Goal: Find specific page/section: Find specific page/section

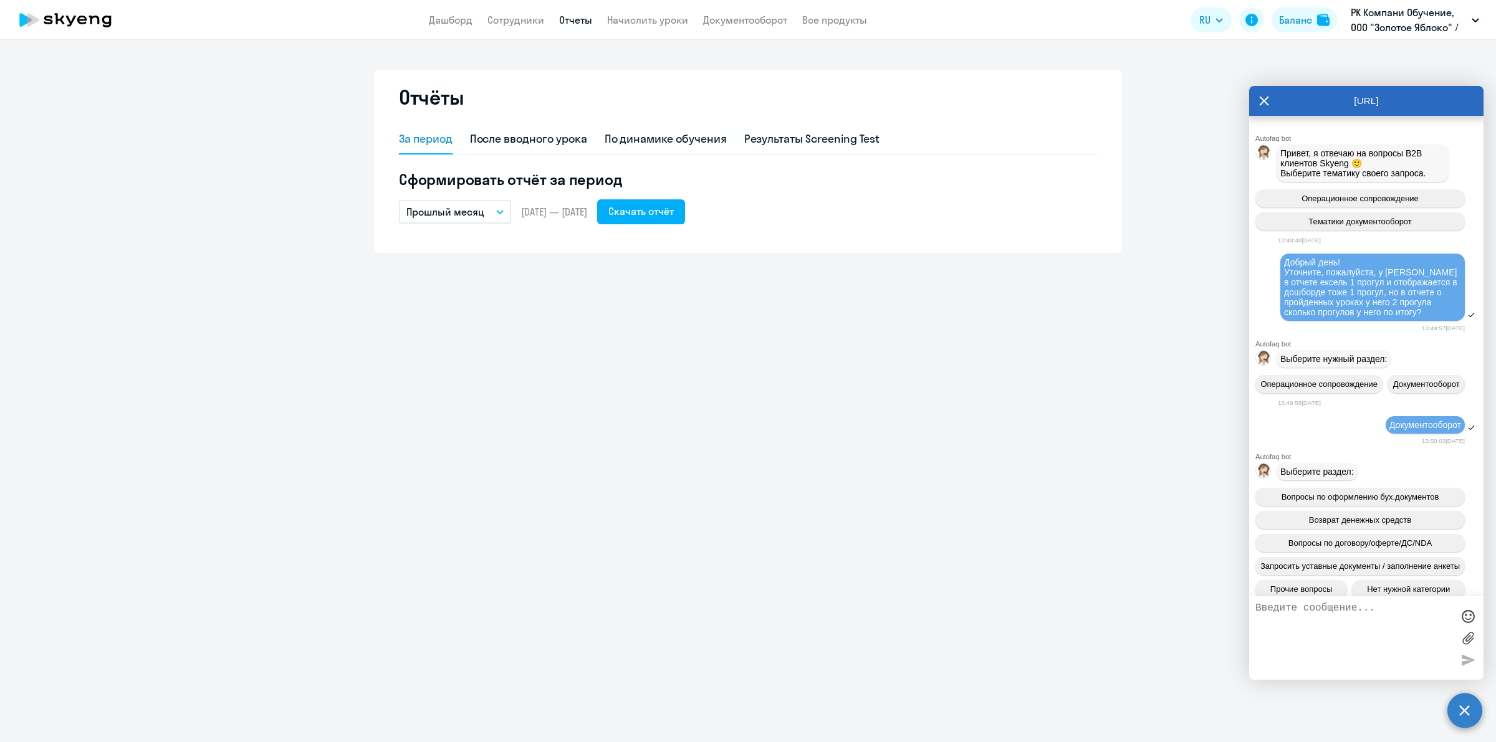
scroll to position [669, 0]
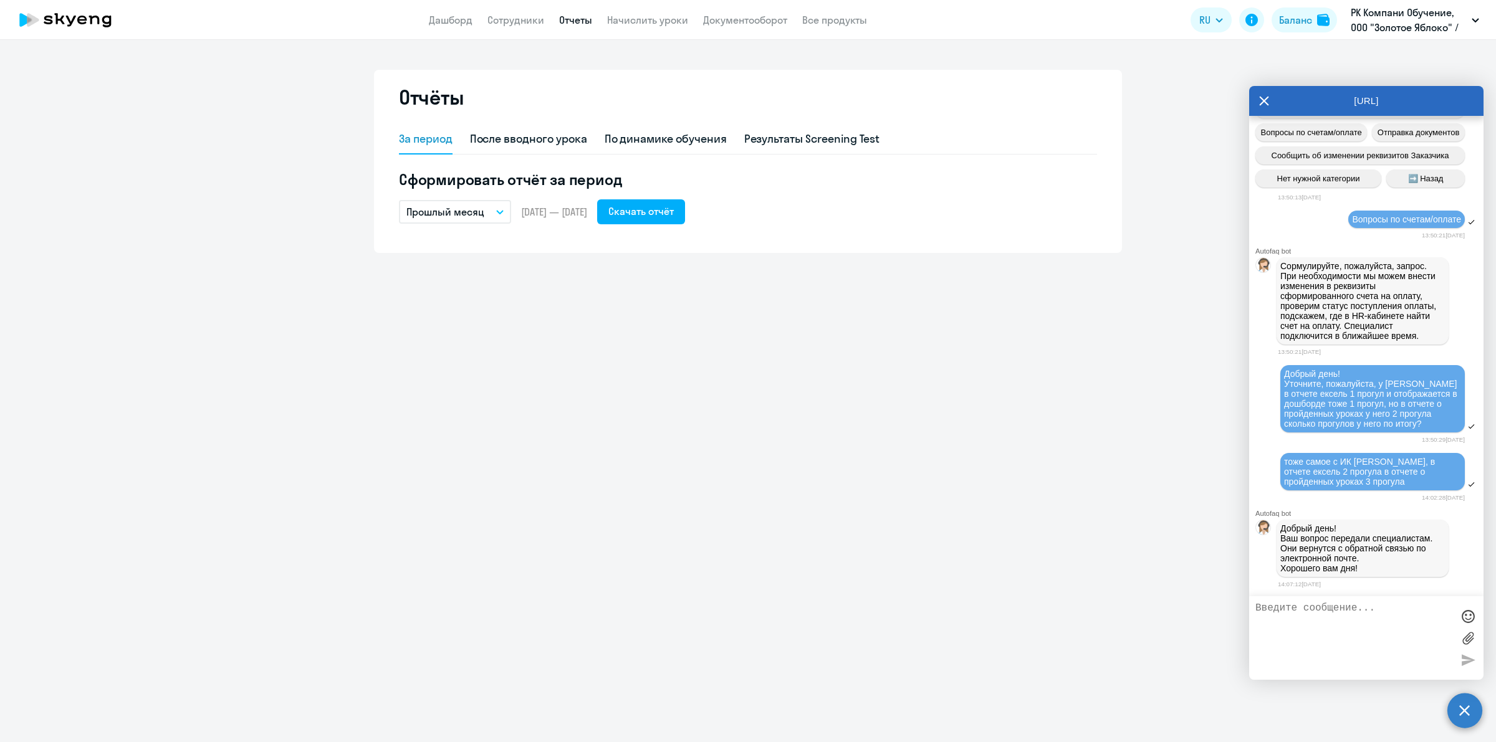
click at [904, 528] on div "Отчёты За период После вводного урока По динамике обучения Результаты Screening…" at bounding box center [748, 391] width 1496 height 702
click at [942, 270] on div "Отчёты За период После вводного урока По динамике обучения Результаты Screening…" at bounding box center [748, 391] width 1496 height 702
click at [745, 20] on link "Документооборот" at bounding box center [745, 20] width 84 height 12
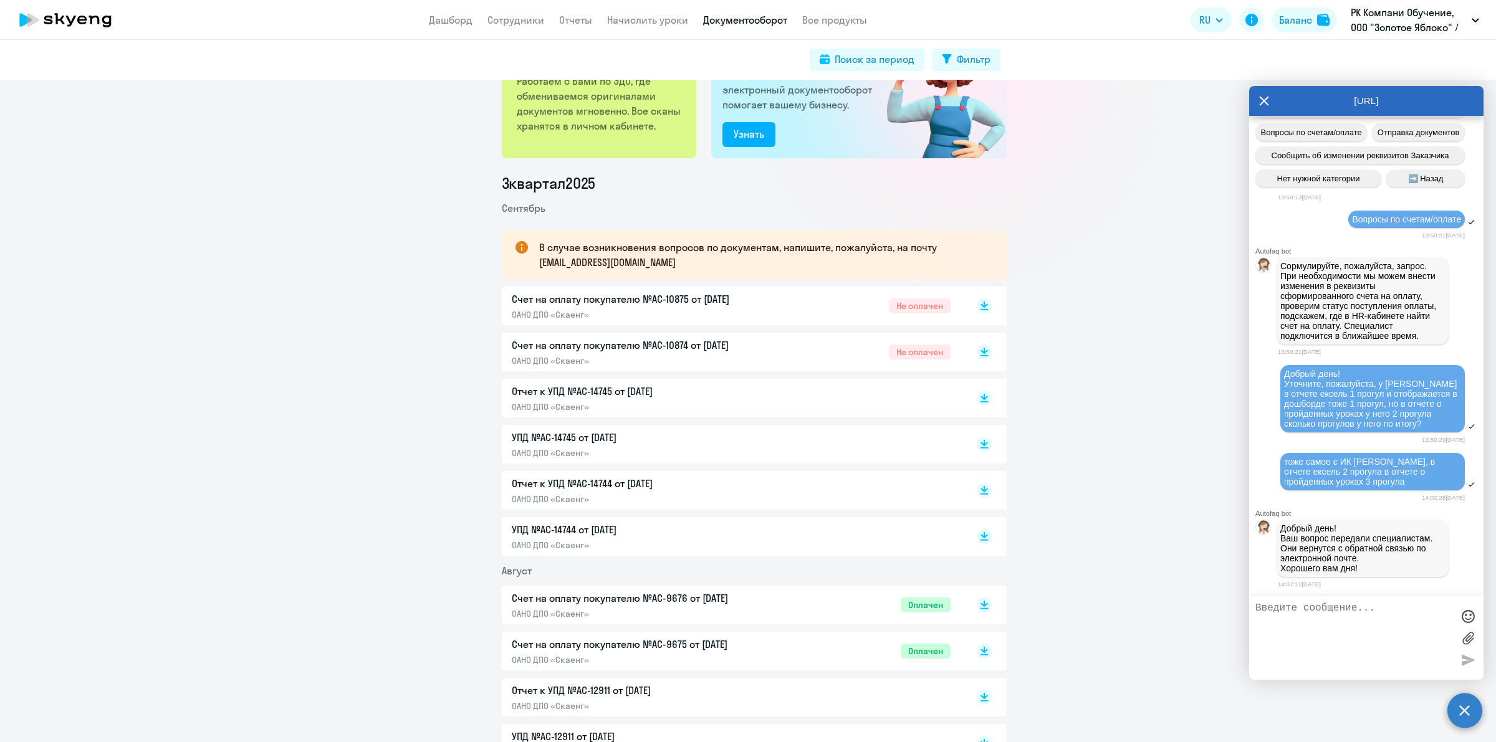
scroll to position [156, 0]
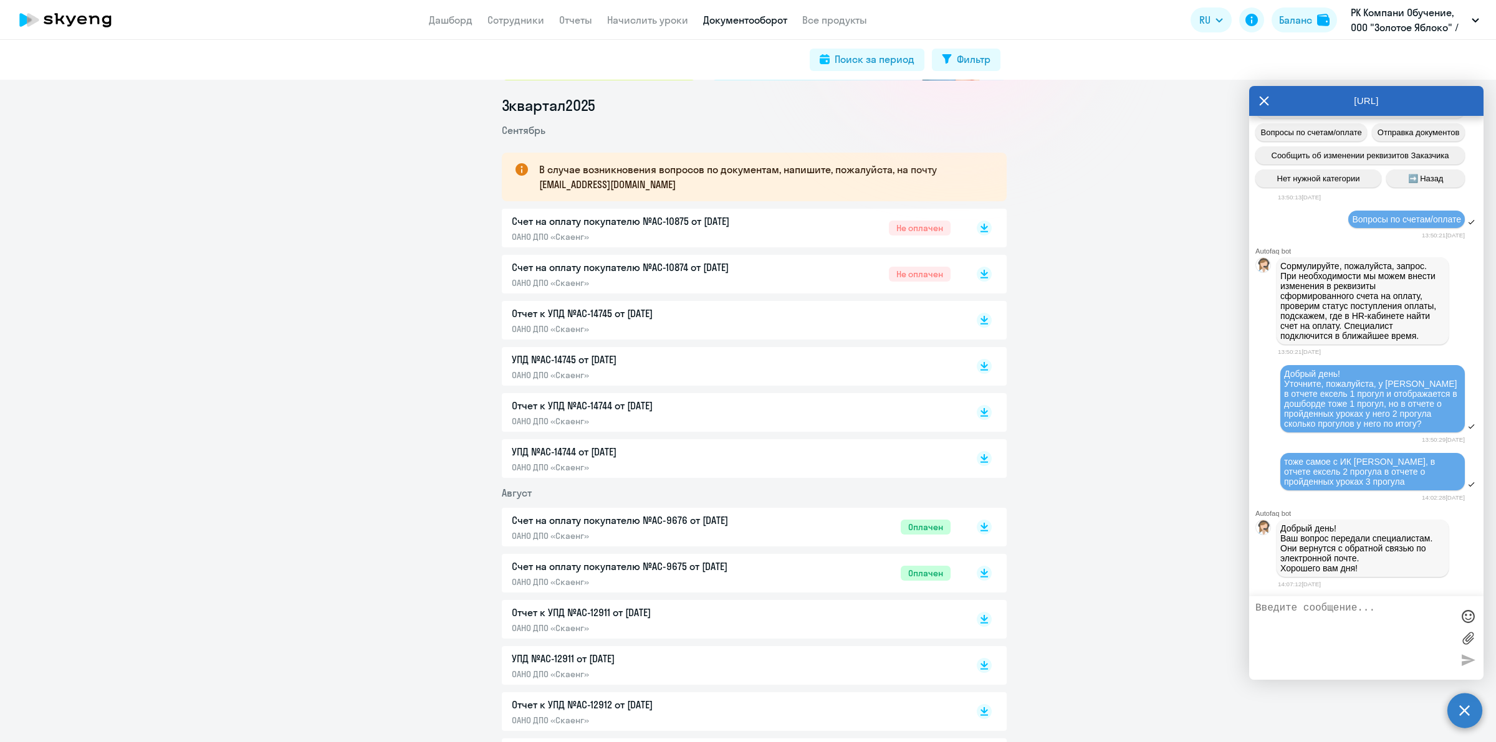
click at [745, 463] on p "ОАНО ДПО «Скаенг»" at bounding box center [643, 467] width 262 height 11
click at [725, 405] on p "Отчет к УПД №AC-14744 от [DATE]" at bounding box center [643, 405] width 262 height 15
click at [690, 357] on p "УПД №AC-14745 от [DATE]" at bounding box center [643, 359] width 262 height 15
click at [1261, 98] on icon at bounding box center [1264, 101] width 9 height 9
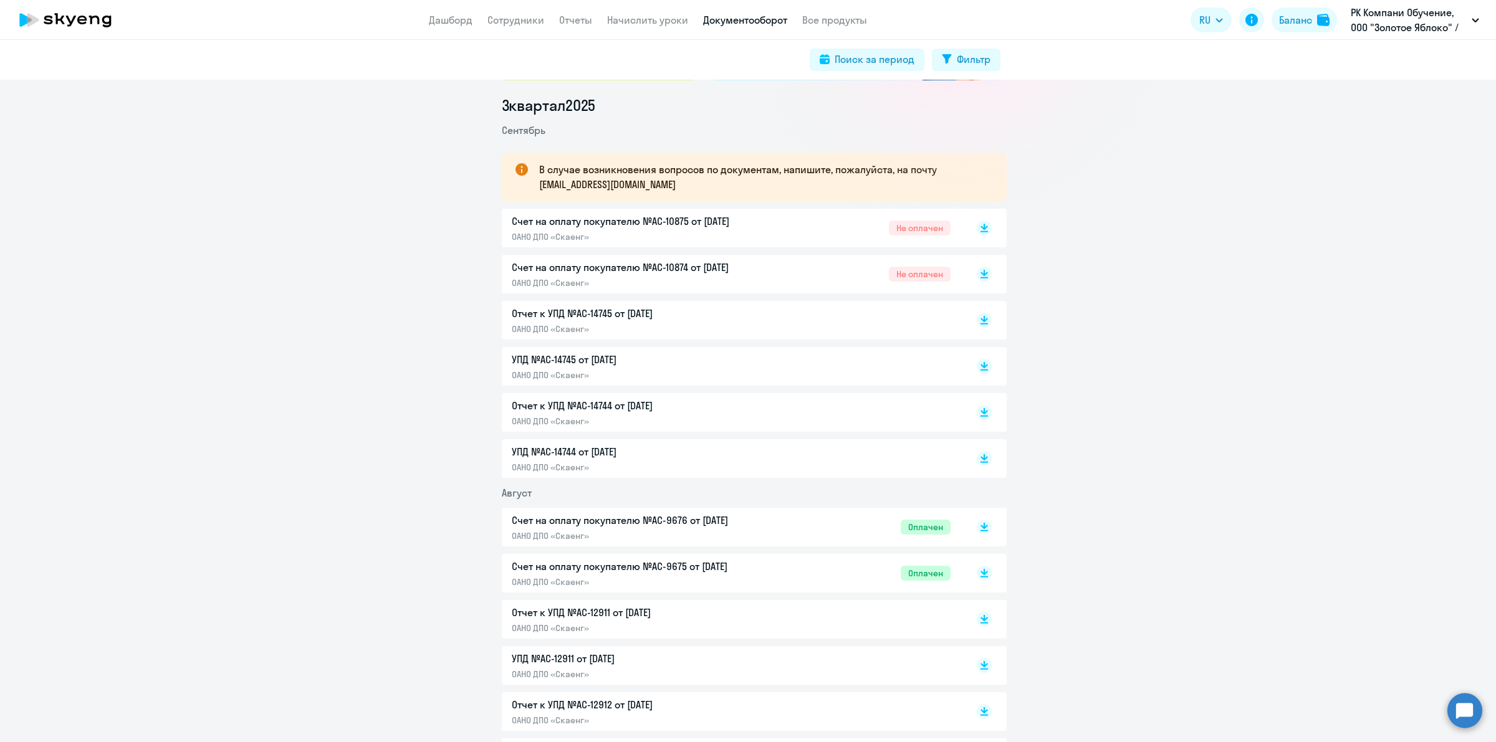
click at [1375, 35] on app-header "Дашборд Сотрудники Отчеты Начислить уроки Документооборот Все продукты Дашборд …" at bounding box center [748, 20] width 1496 height 40
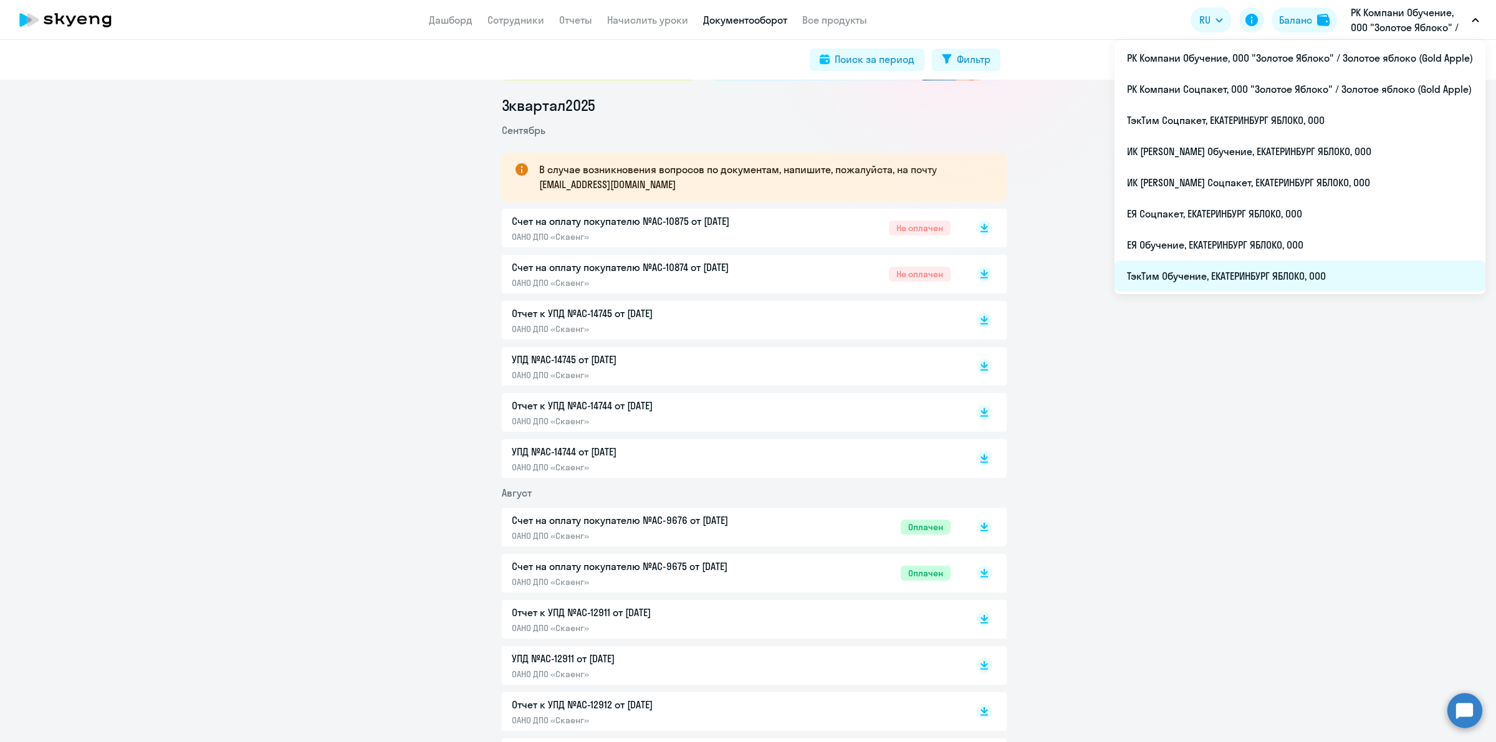
click at [1217, 278] on li "ТэкТим Обучение, ЕКАТЕРИНБУРГ ЯБЛОКО, ООО" at bounding box center [1299, 276] width 371 height 31
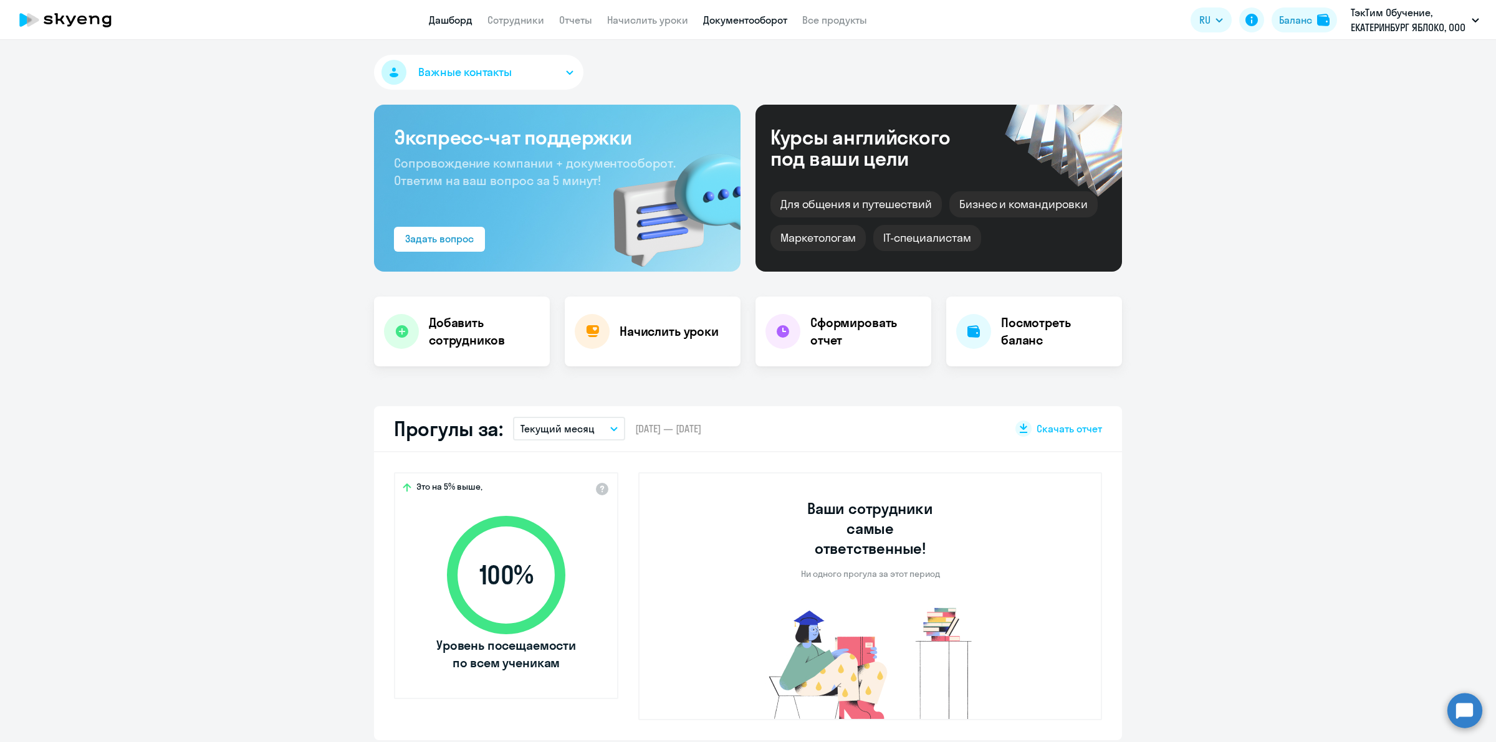
click at [758, 20] on link "Документооборот" at bounding box center [745, 20] width 84 height 12
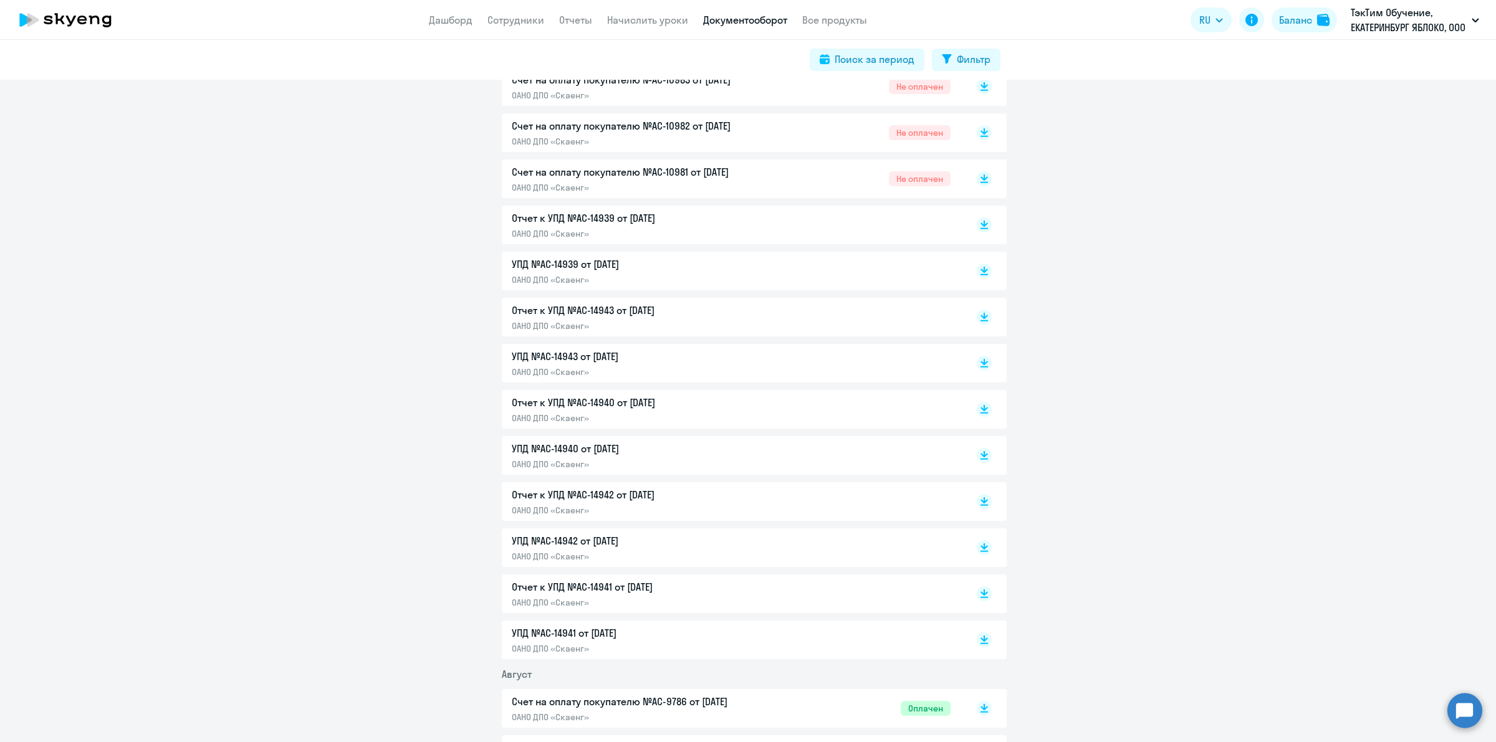
scroll to position [467, 0]
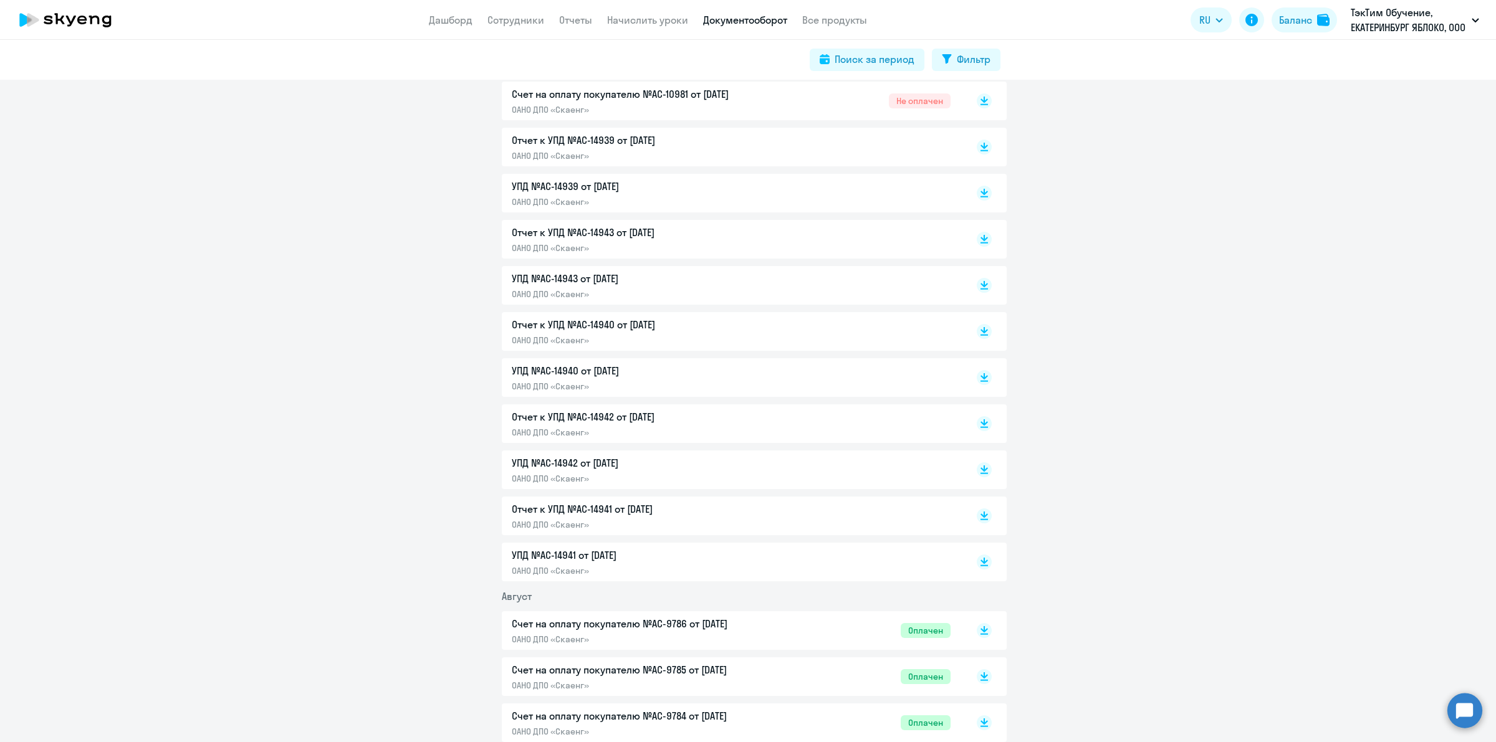
click at [805, 558] on div "УПД №AC-14941 от [DATE] ОАНО ДПО «Скаенг»" at bounding box center [731, 562] width 439 height 29
click at [598, 509] on p "Отчет к УПД №AC-14941 от [DATE]" at bounding box center [643, 509] width 262 height 15
click at [718, 465] on p "УПД №AC-14942 от [DATE]" at bounding box center [643, 463] width 262 height 15
click at [727, 418] on p "Отчет к УПД №AC-14942 от [DATE]" at bounding box center [643, 417] width 262 height 15
click at [696, 381] on p "ОАНО ДПО «Скаенг»" at bounding box center [643, 386] width 262 height 11
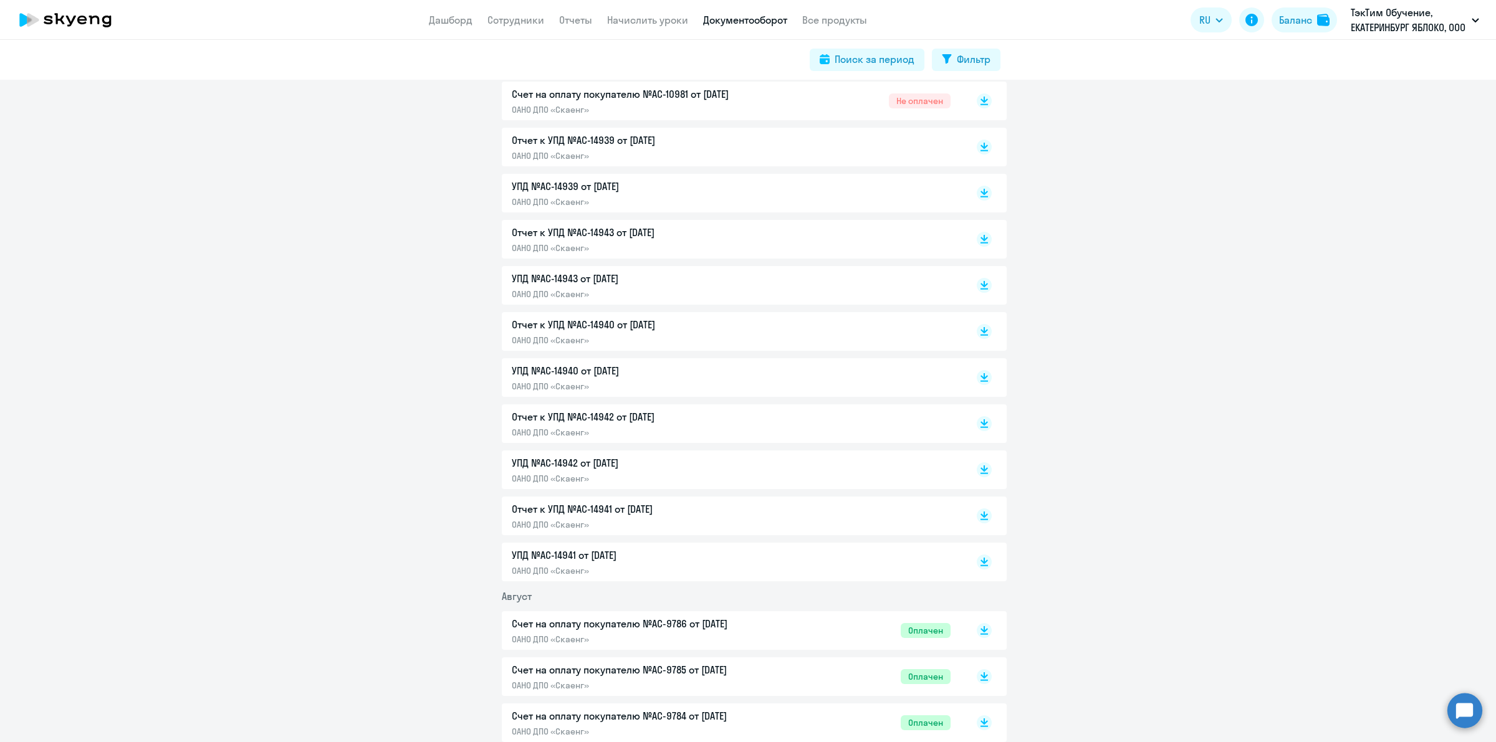
click at [655, 285] on div "УПД №AC-14943 от [DATE] ОАНО ДПО «Скаенг»" at bounding box center [643, 285] width 262 height 29
click at [631, 242] on p "ОАНО ДПО «Скаенг»" at bounding box center [643, 247] width 262 height 11
click at [680, 192] on p "УПД №AC-14939 от [DATE]" at bounding box center [643, 186] width 262 height 15
click at [653, 148] on div "Отчет к УПД №AC-14939 от [DATE] ОАНО ДПО «Скаенг»" at bounding box center [643, 147] width 262 height 29
click at [749, 153] on p "ОАНО ДПО «Скаенг»" at bounding box center [643, 155] width 262 height 11
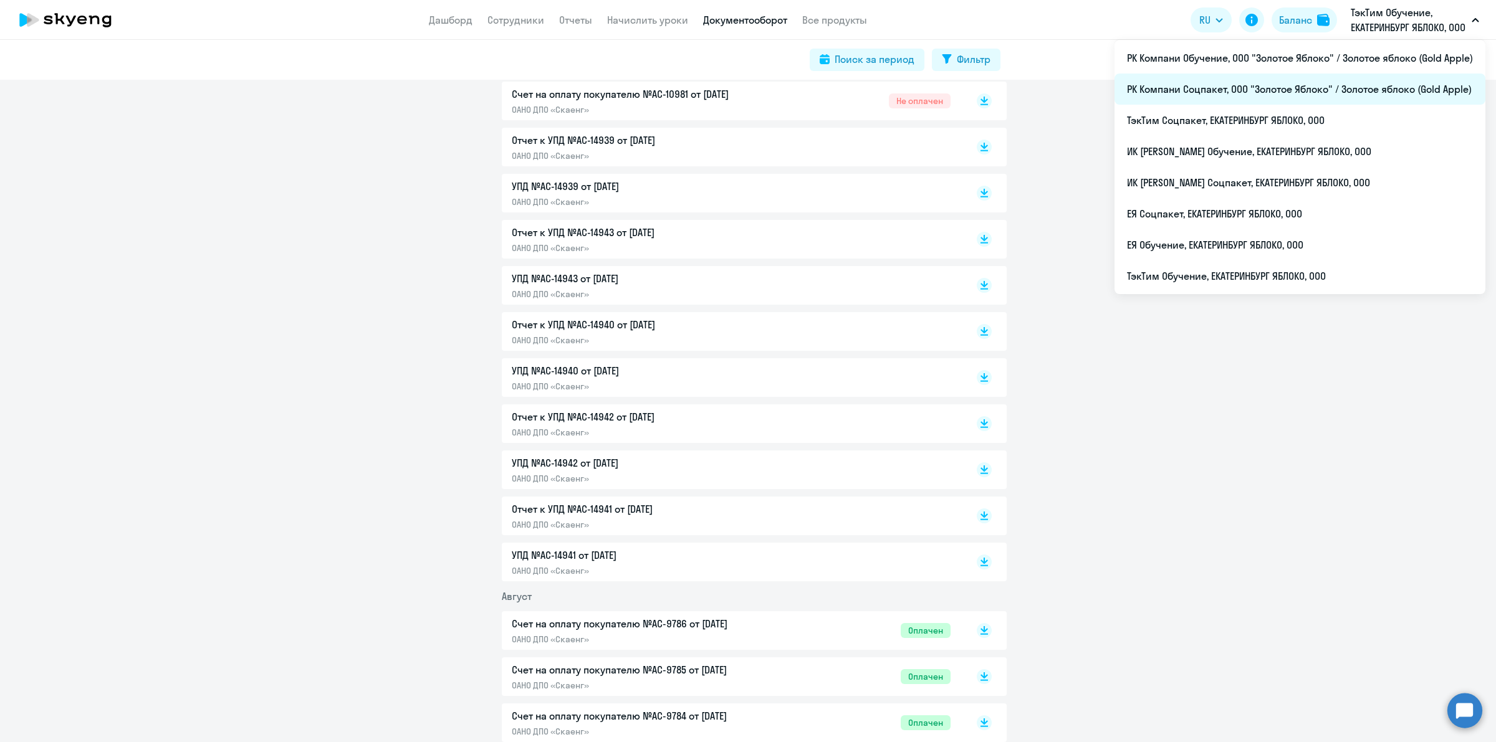
click at [1309, 83] on li "РК Компани Соцпакет, ООО "Золотое Яблоко" / Золотое яблоко (Gold Apple)" at bounding box center [1299, 89] width 371 height 31
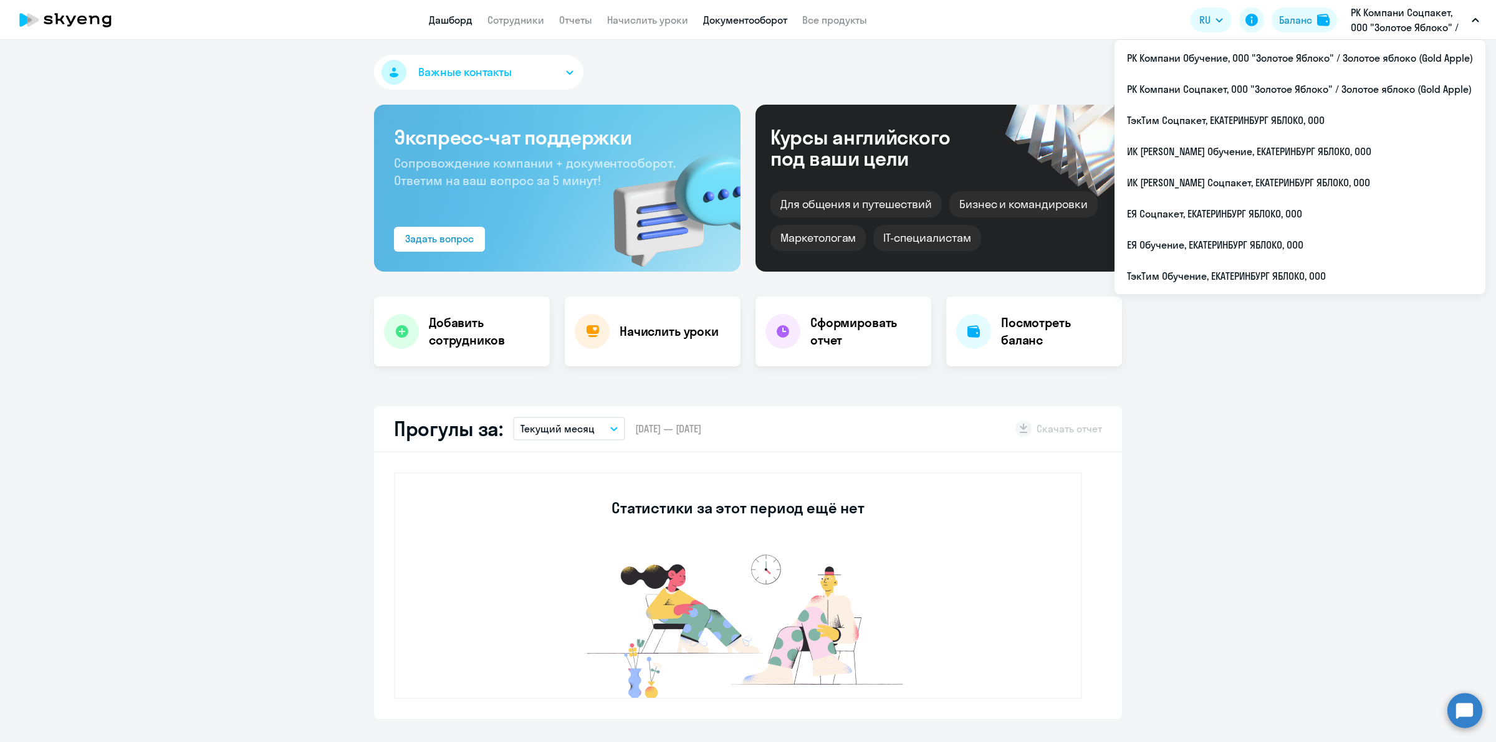
click at [730, 16] on link "Документооборот" at bounding box center [745, 20] width 84 height 12
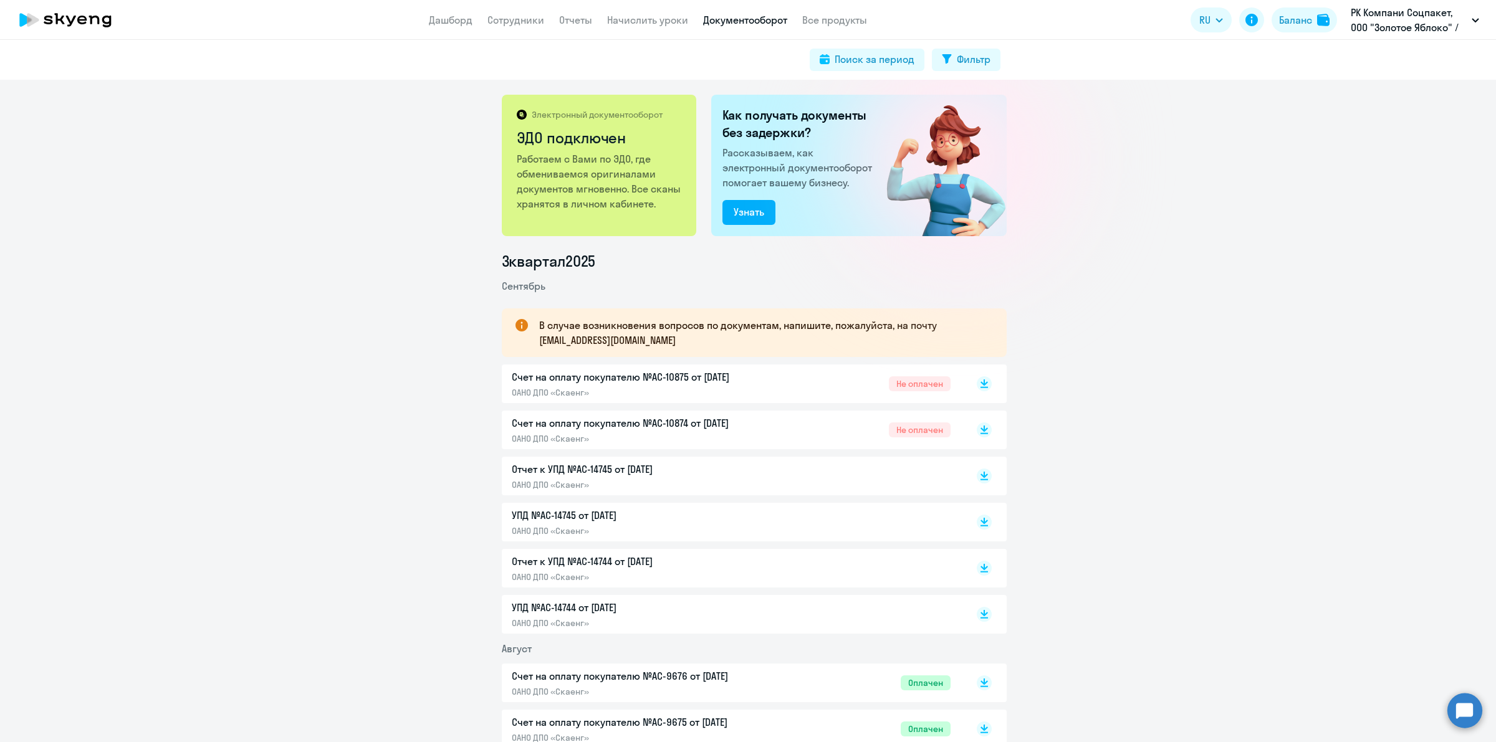
scroll to position [78, 0]
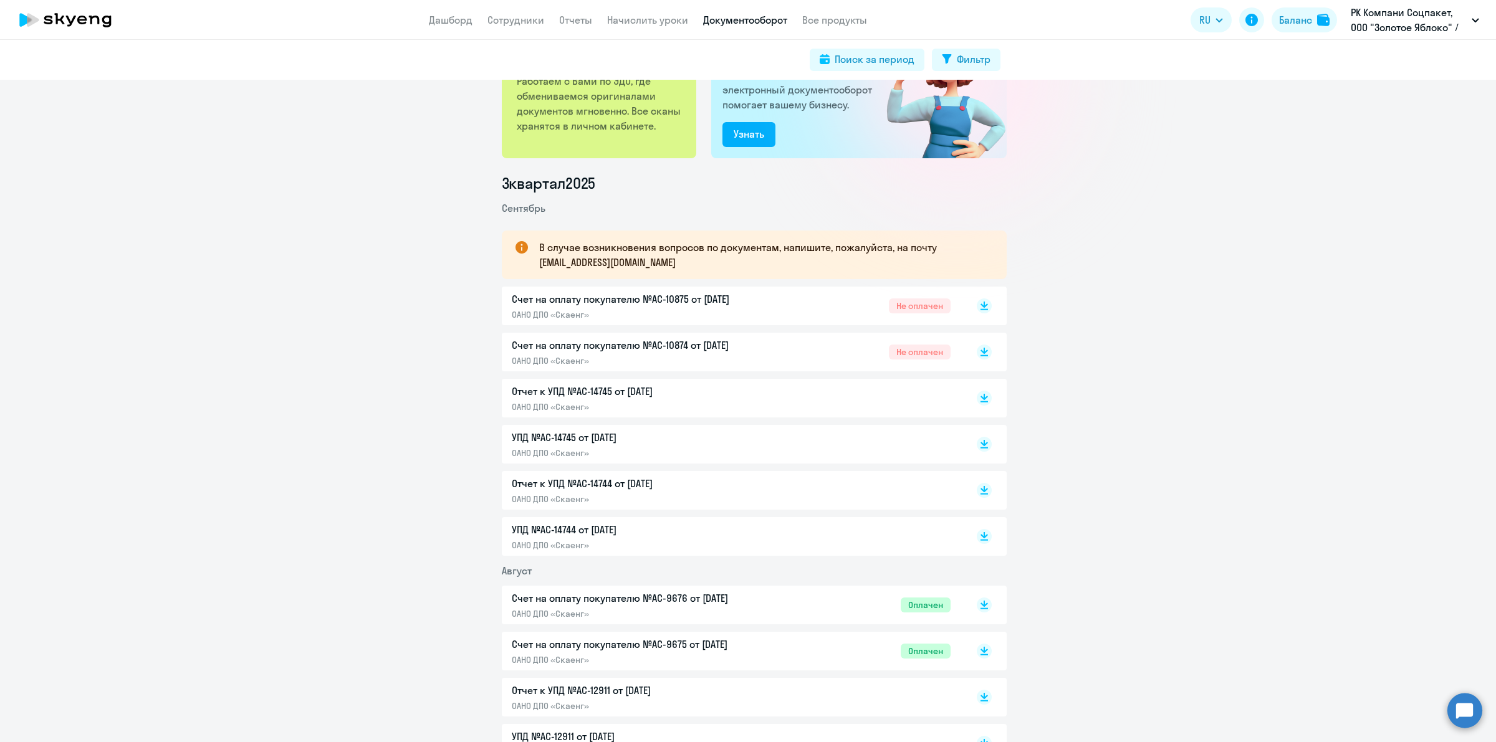
click at [761, 487] on p "Отчет к УПД №AC-14744 от [DATE]" at bounding box center [643, 483] width 262 height 15
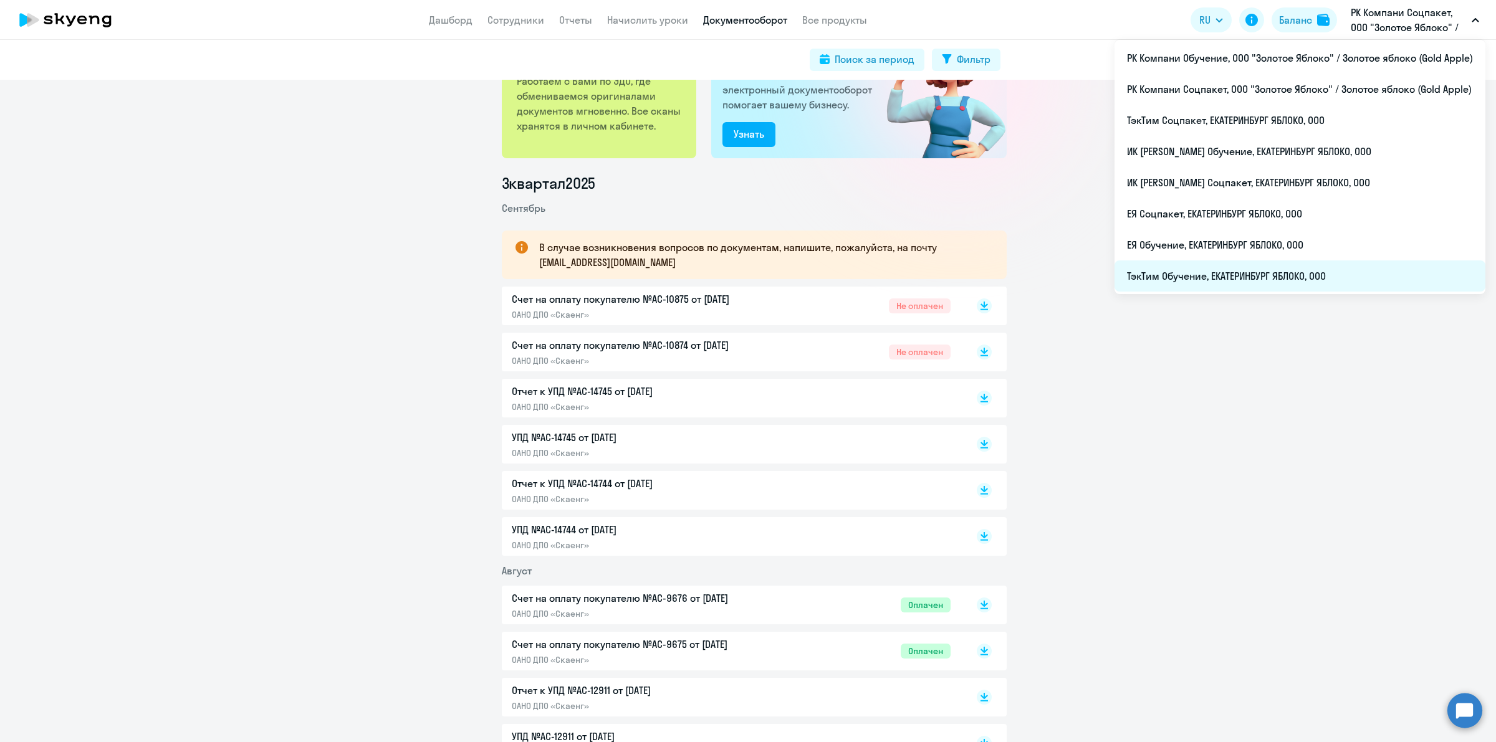
click at [1263, 275] on li "ТэкТим Обучение, ЕКАТЕРИНБУРГ ЯБЛОКО, ООО" at bounding box center [1299, 276] width 371 height 31
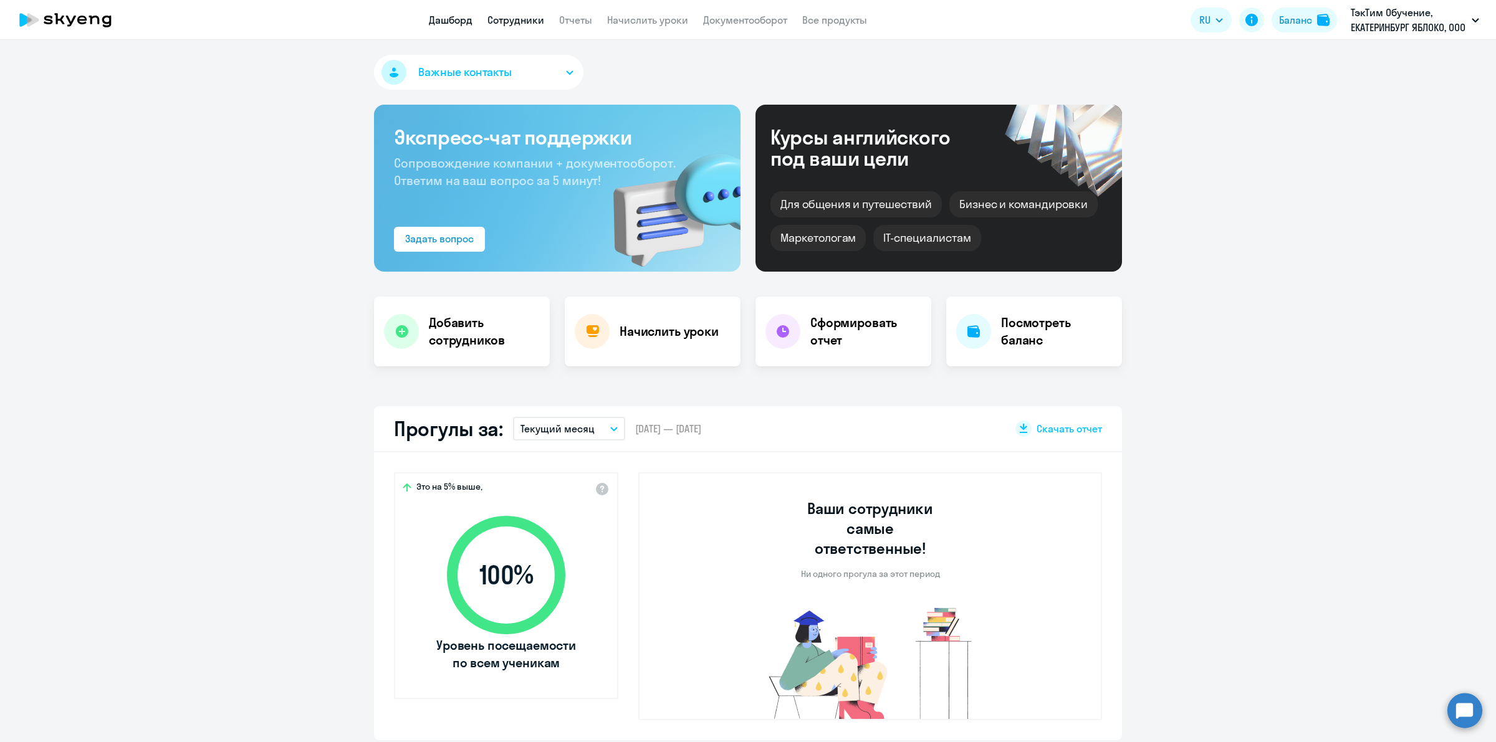
click at [518, 22] on link "Сотрудники" at bounding box center [515, 20] width 57 height 12
select select "30"
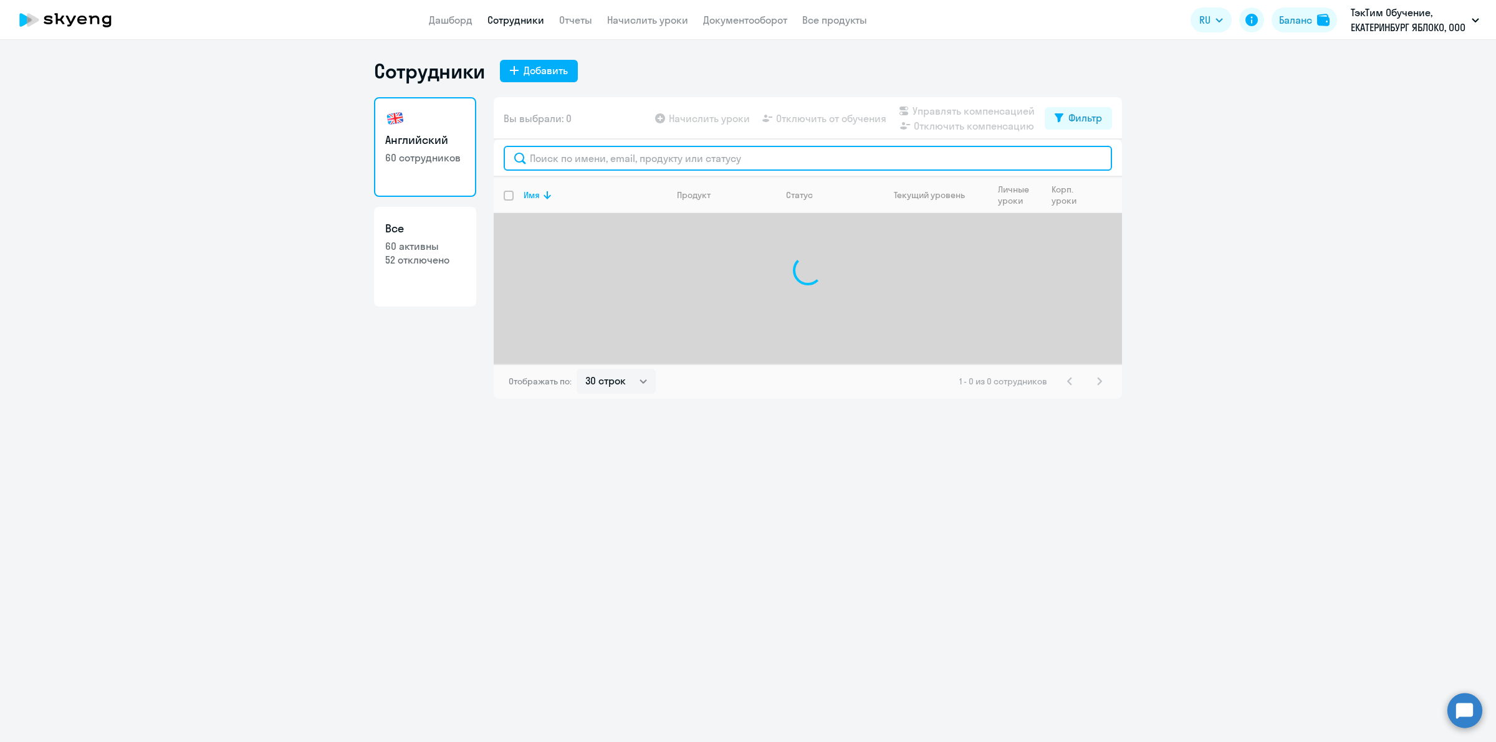
click at [692, 159] on input "text" at bounding box center [808, 158] width 608 height 25
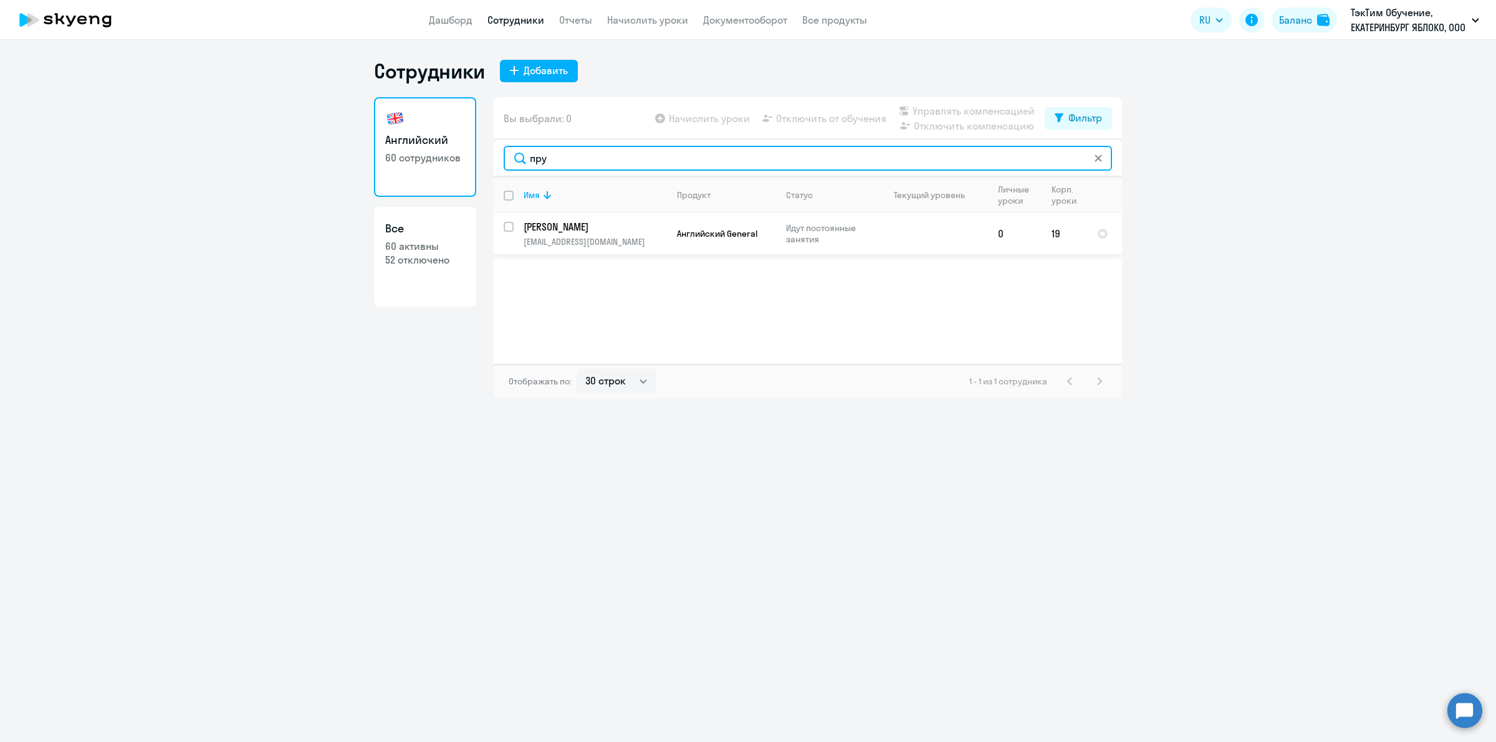
type input "пру"
click at [764, 240] on td "Английский General" at bounding box center [721, 233] width 109 height 41
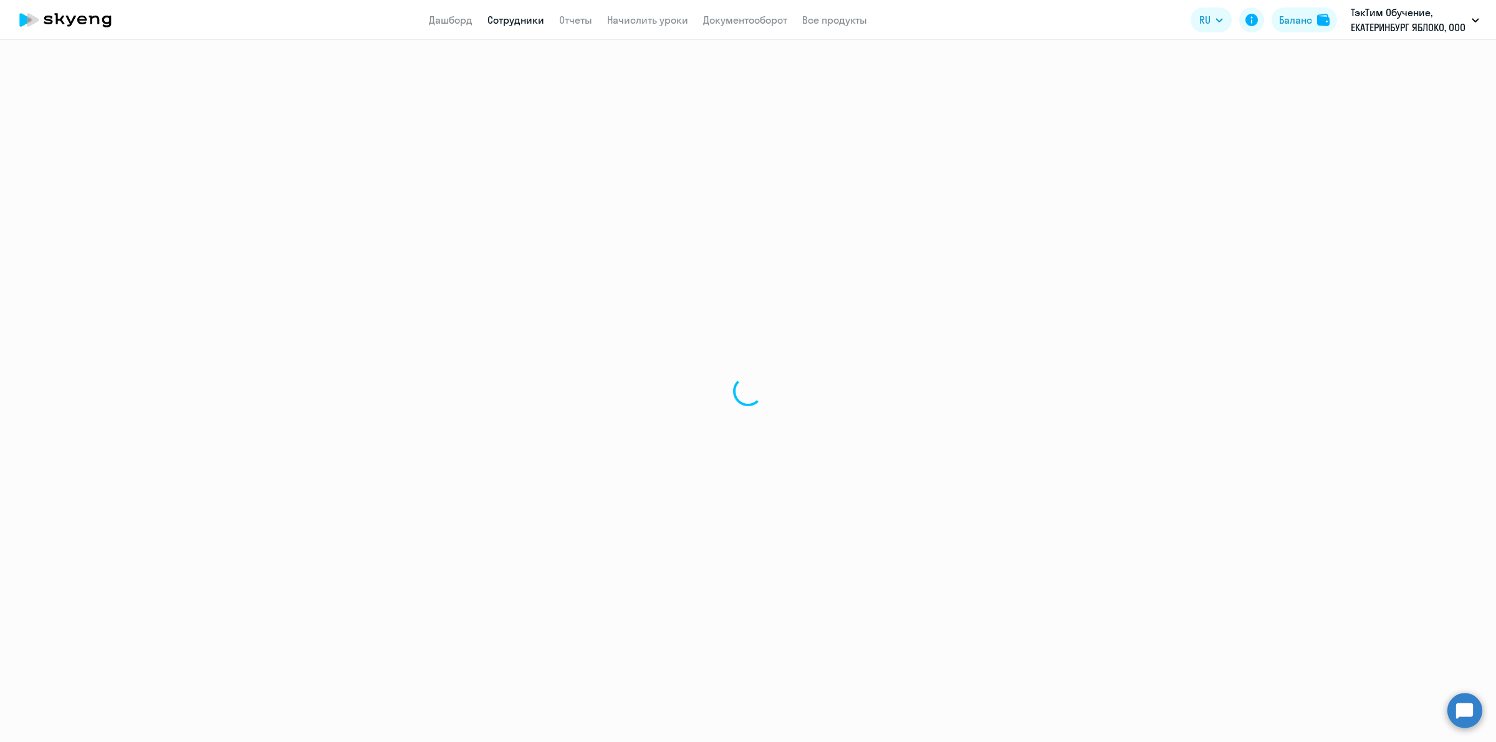
select select "english"
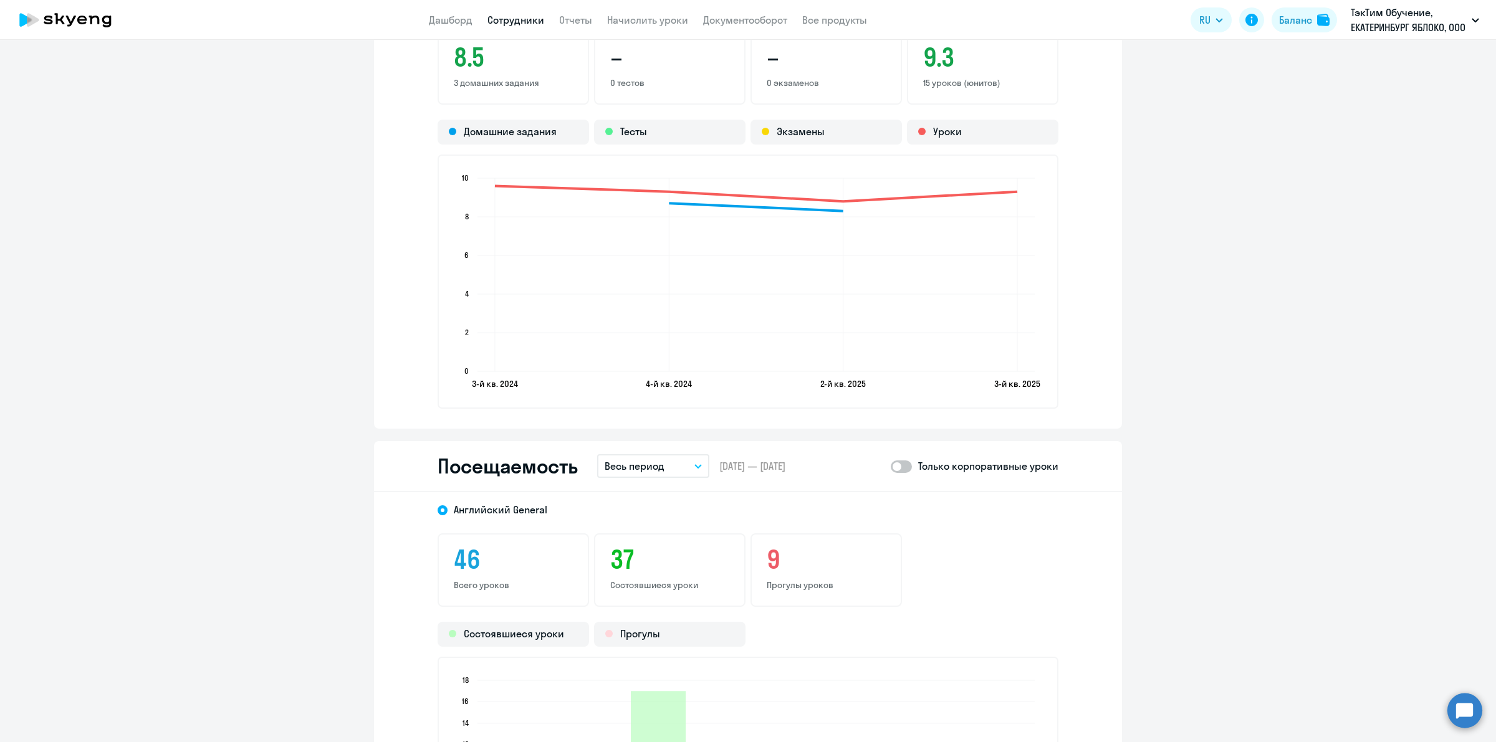
scroll to position [1325, 0]
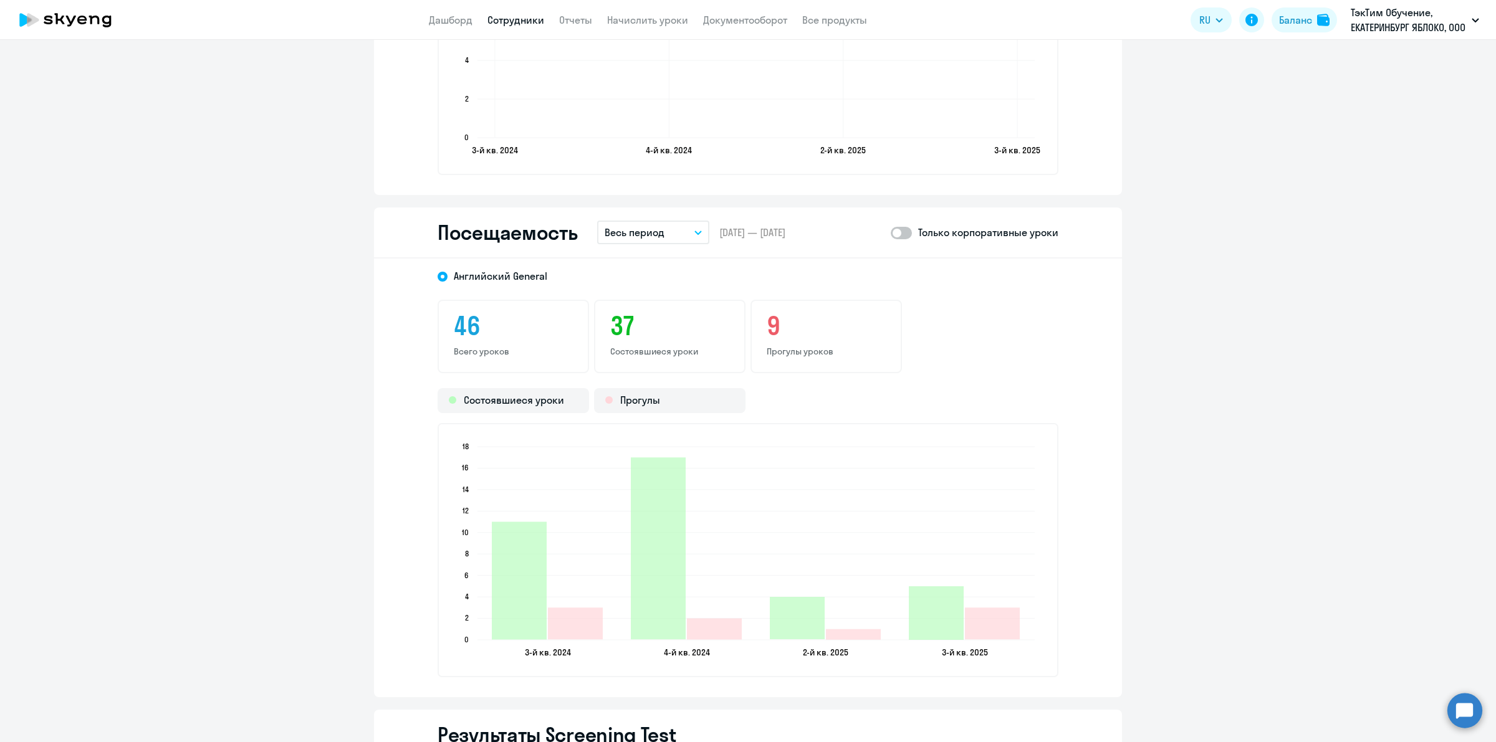
click at [662, 229] on button "Весь период" at bounding box center [653, 233] width 112 height 24
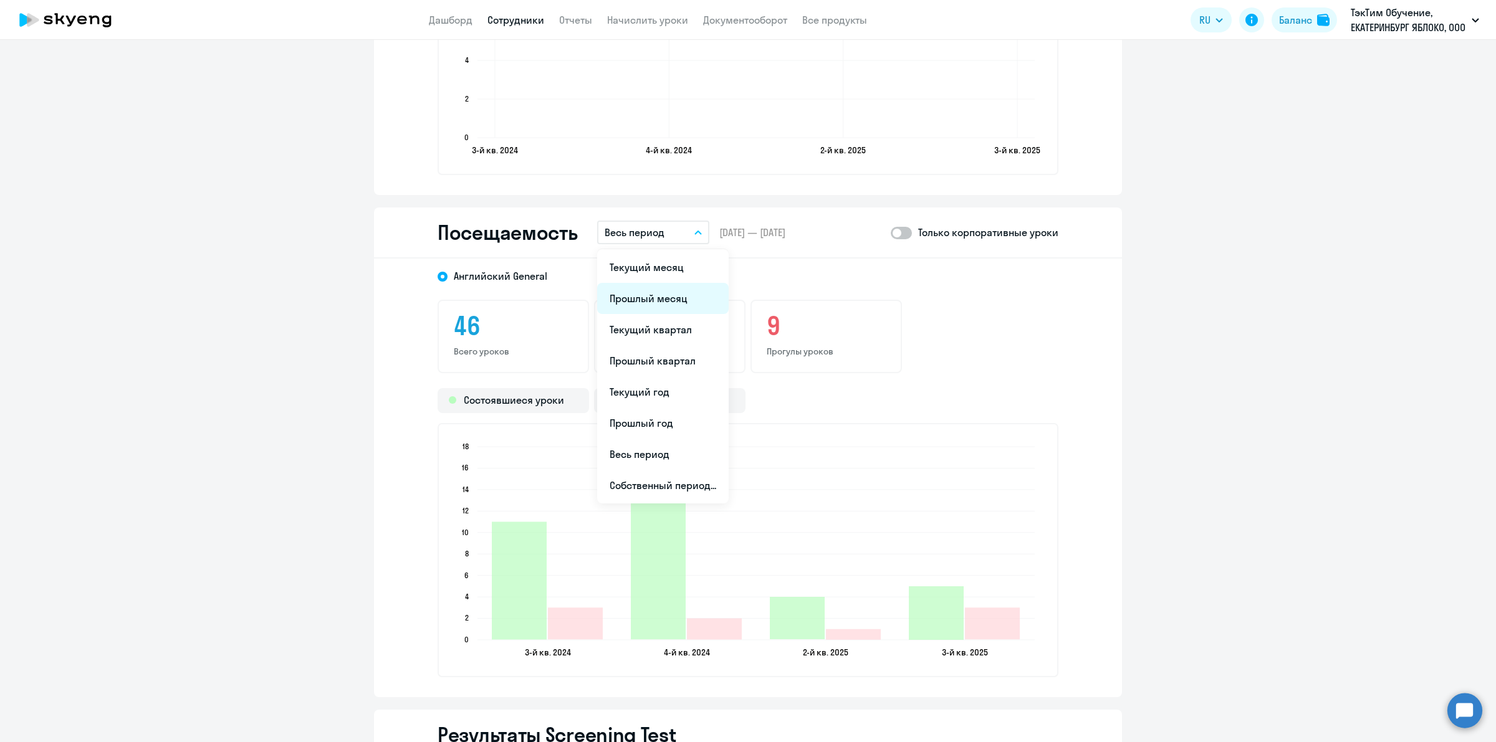
click at [659, 290] on li "Прошлый месяц" at bounding box center [663, 298] width 132 height 31
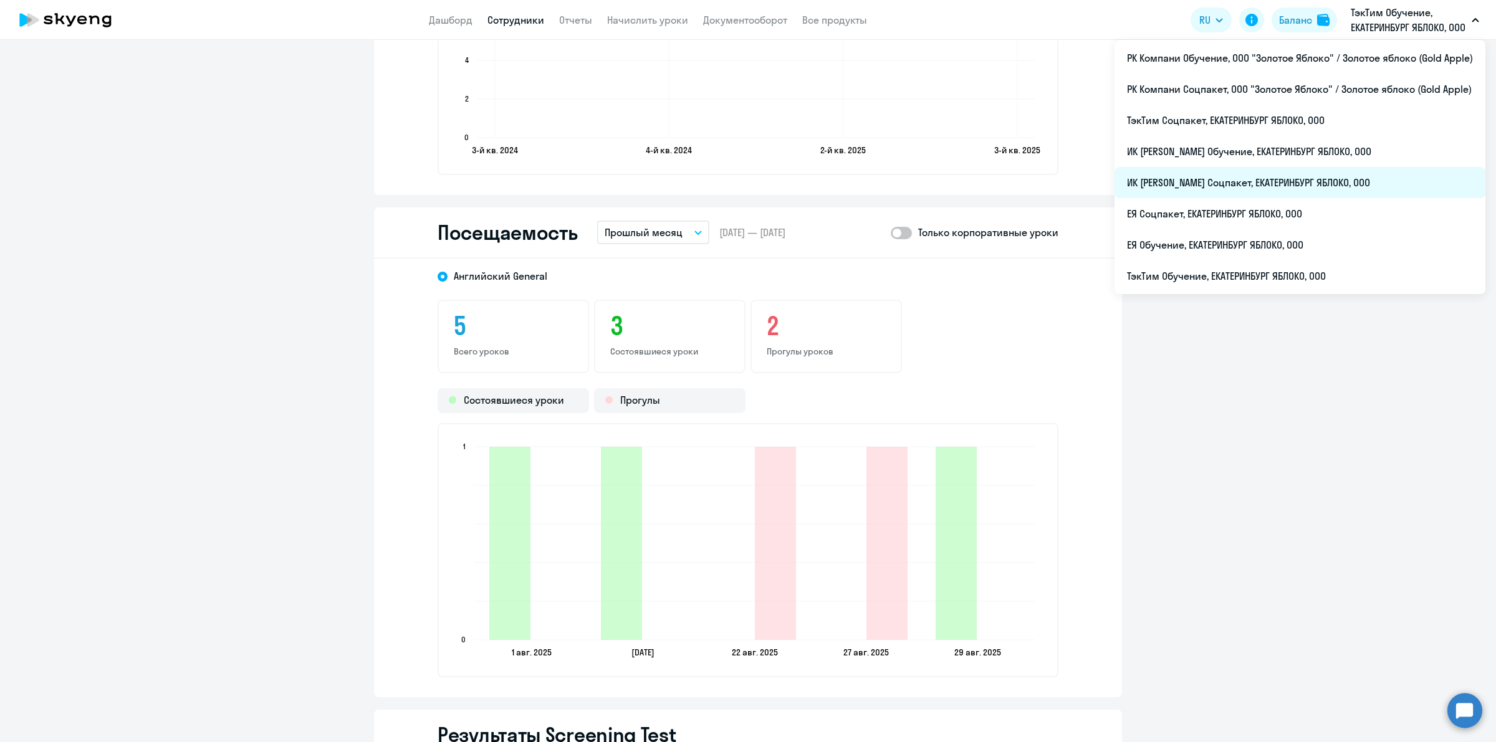
click at [1223, 188] on li "ИК [PERSON_NAME] Соцпакет, ЕКАТЕРИНБУРГ ЯБЛОКО, ООО" at bounding box center [1299, 182] width 371 height 31
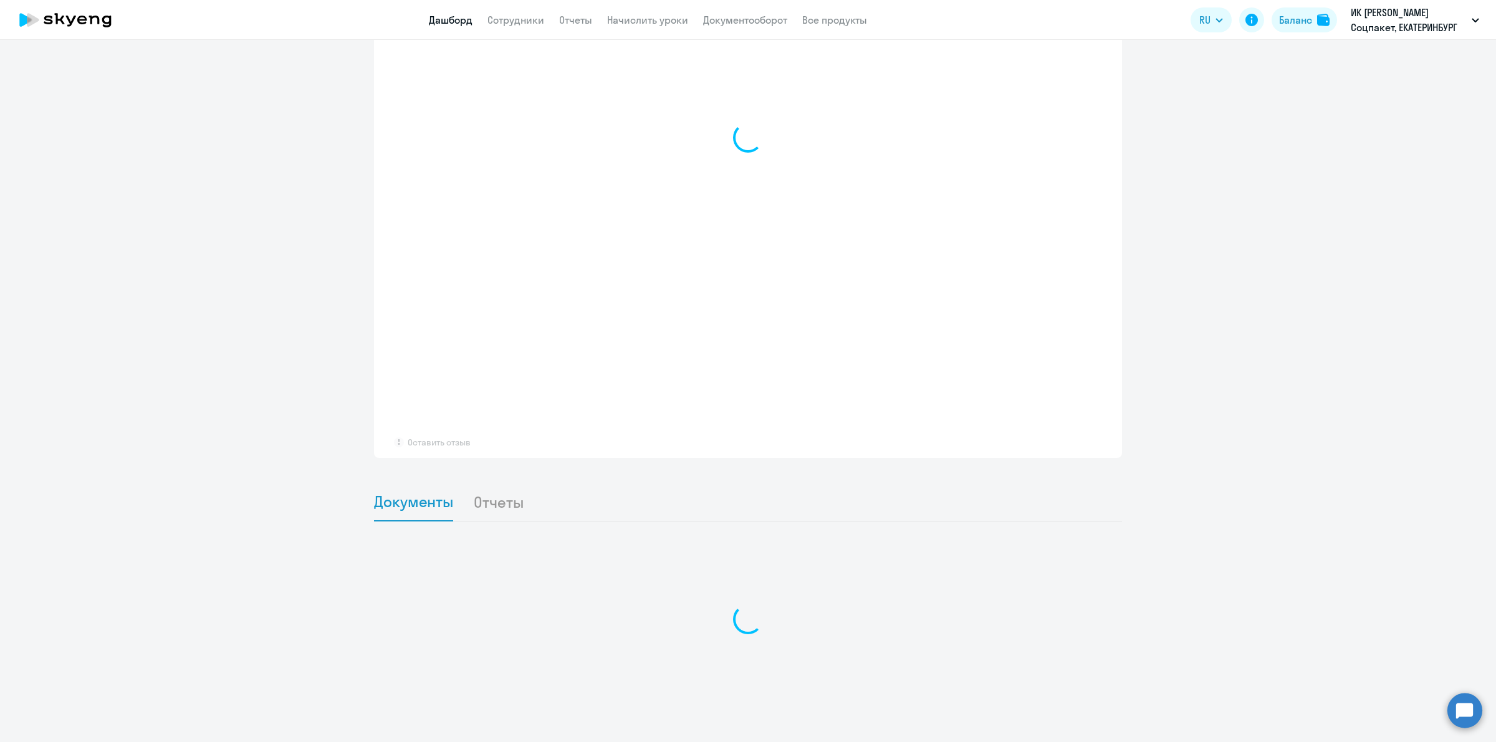
scroll to position [893, 0]
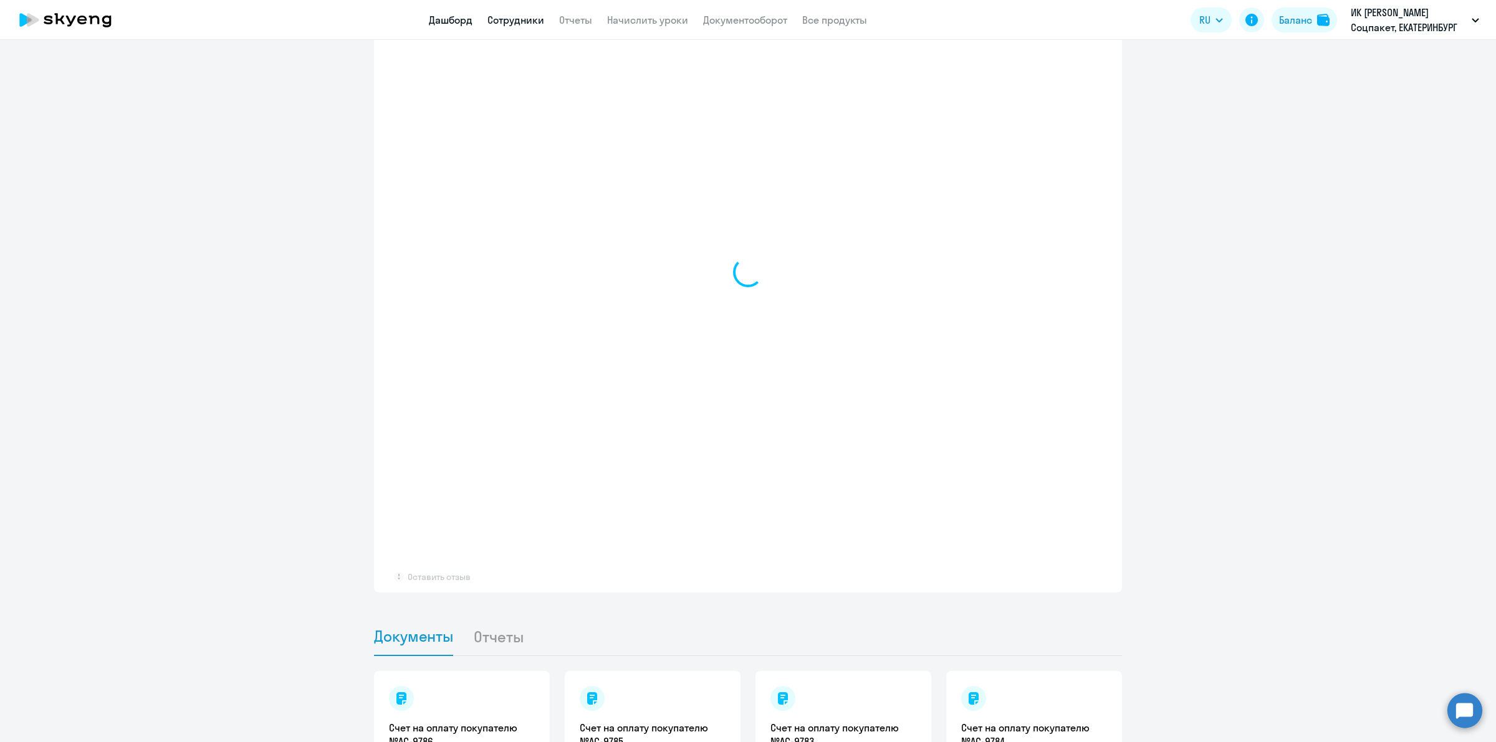
click at [515, 17] on link "Сотрудники" at bounding box center [515, 20] width 57 height 12
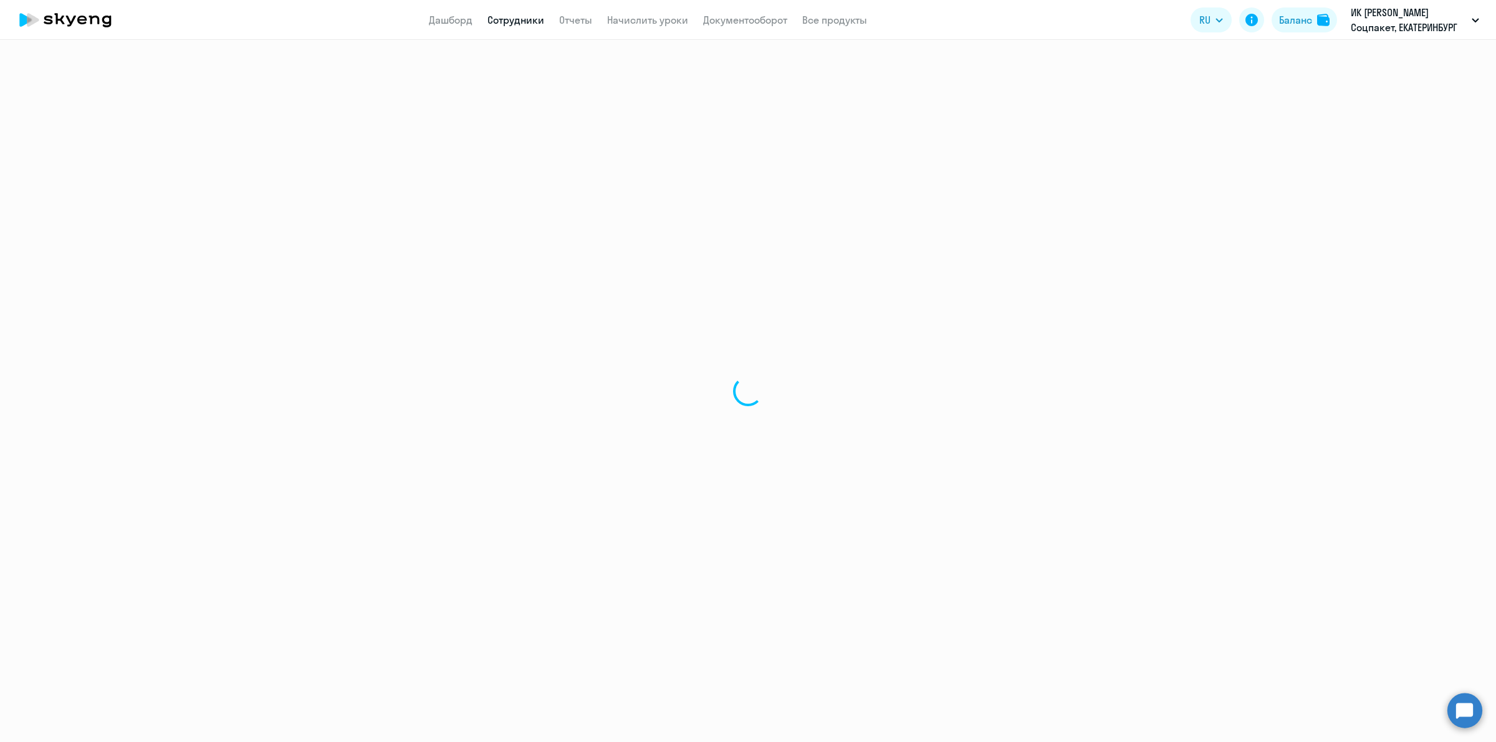
select select "30"
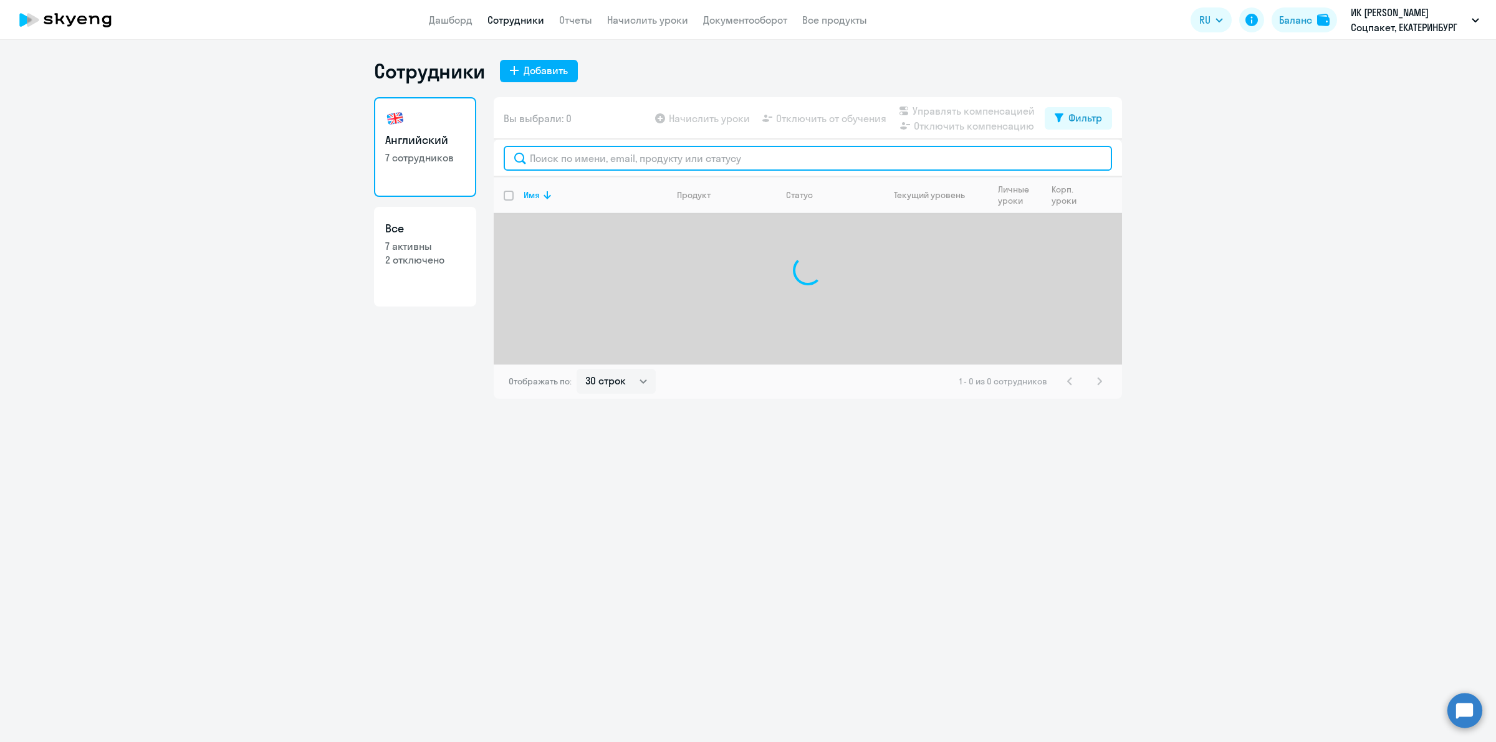
click at [699, 160] on input "text" at bounding box center [808, 158] width 608 height 25
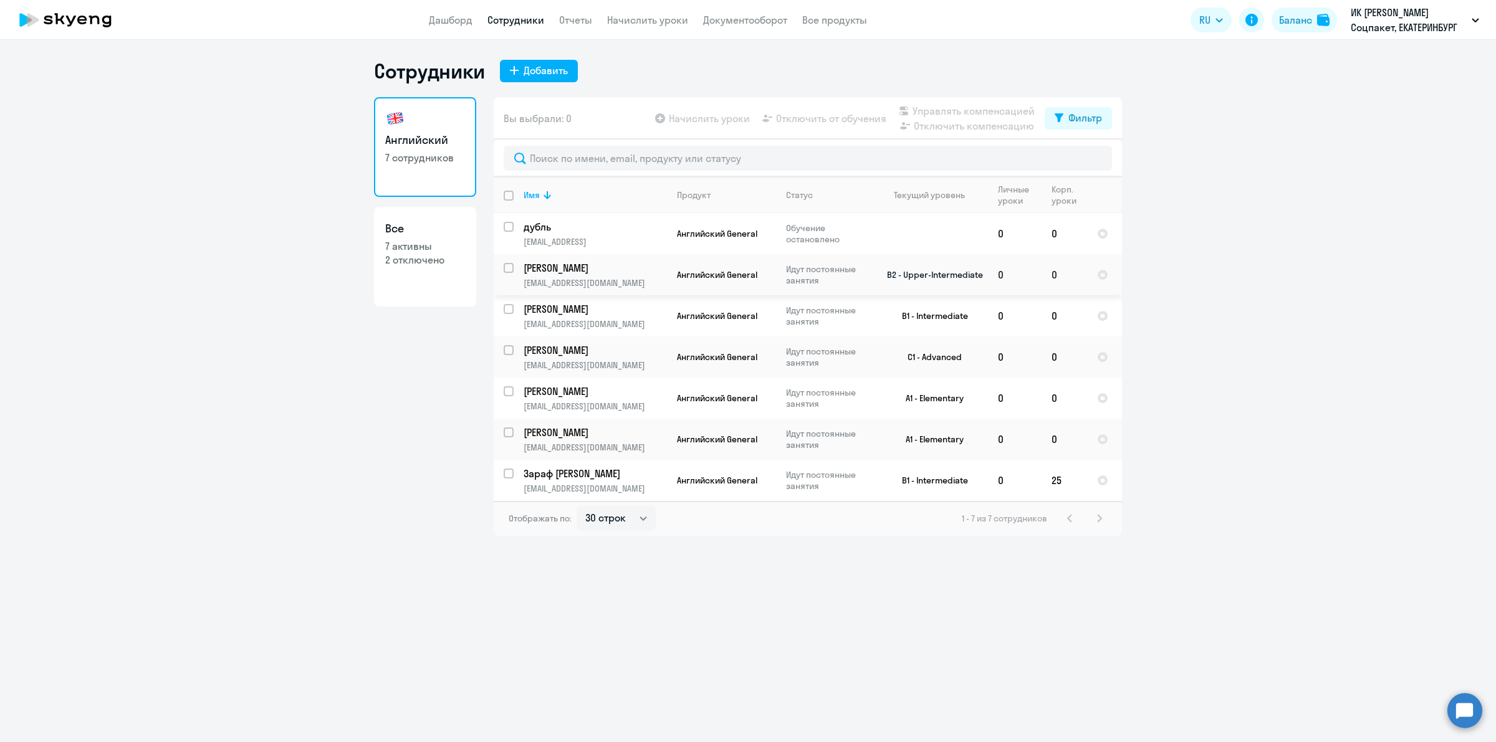
click at [993, 276] on td "0" at bounding box center [1015, 274] width 54 height 41
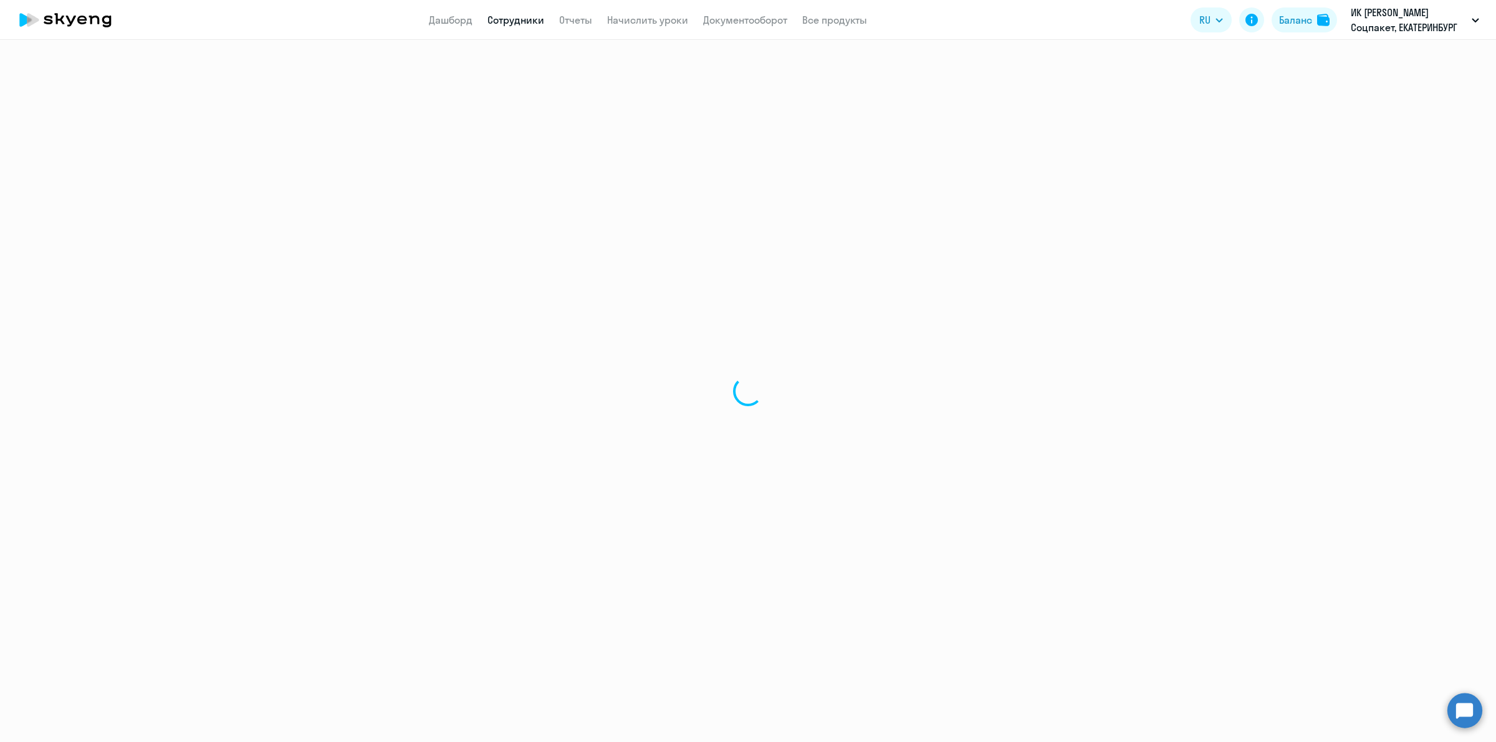
select select "english"
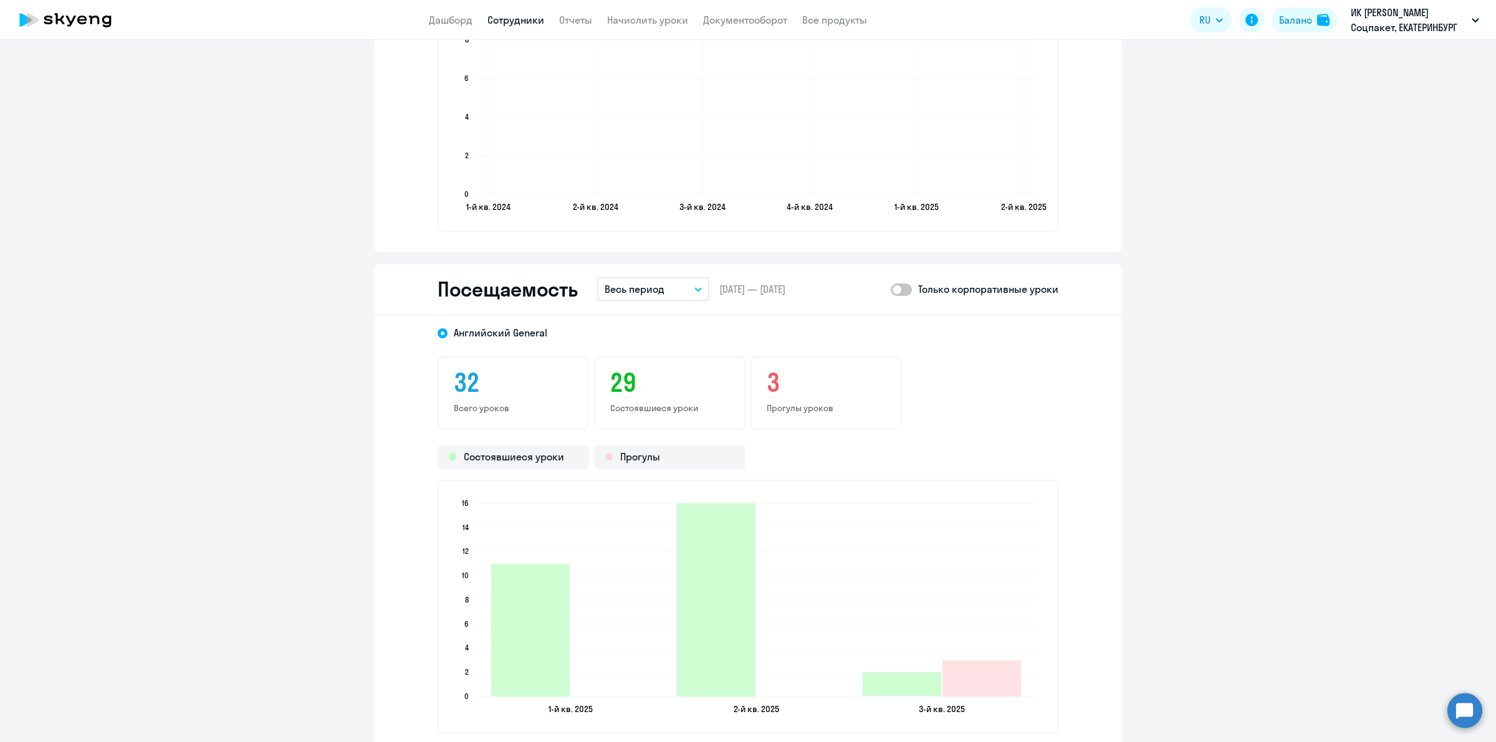
scroll to position [1558, 0]
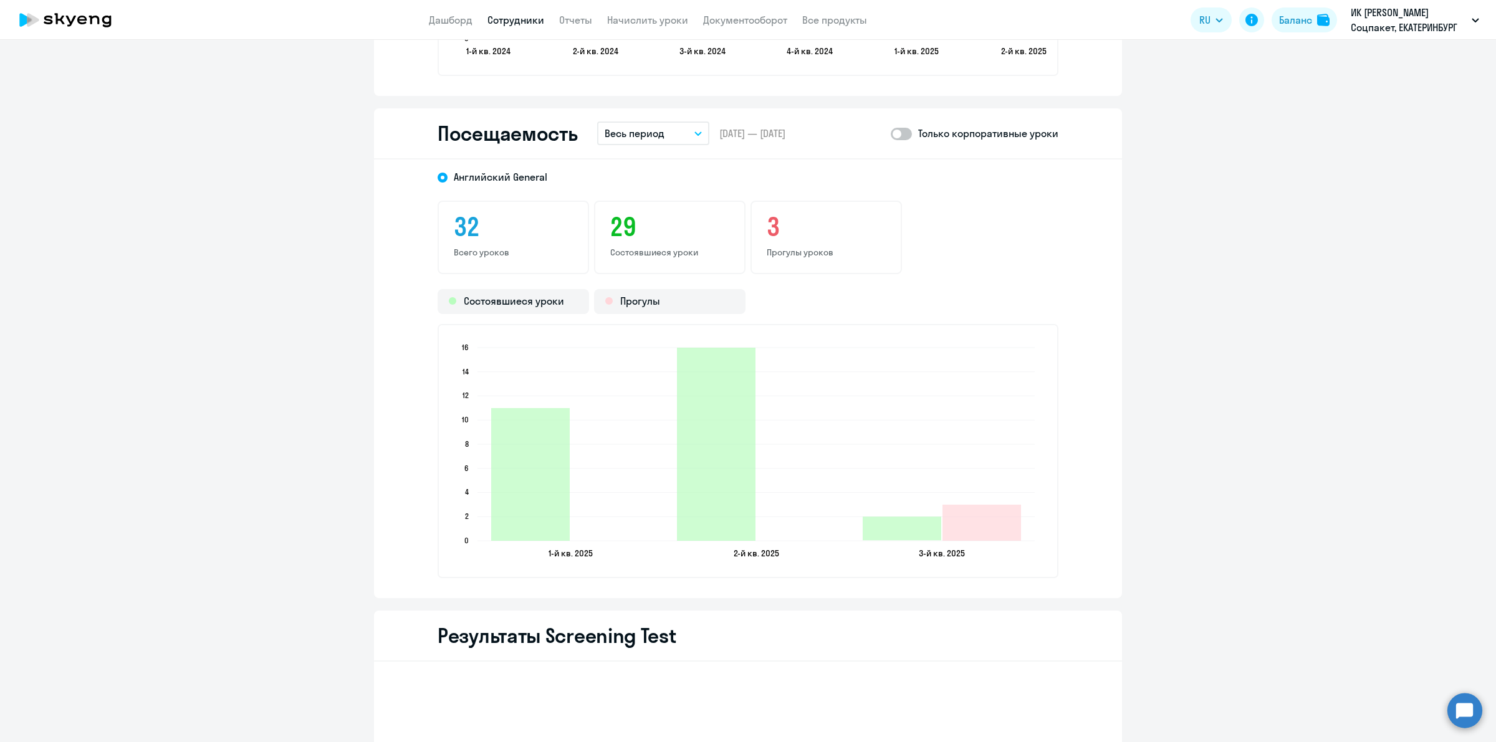
drag, startPoint x: 851, startPoint y: 249, endPoint x: 755, endPoint y: 249, distance: 96.0
click at [755, 249] on div "3 Прогулы уроков" at bounding box center [825, 238] width 151 height 74
click at [790, 249] on p "Прогулы уроков" at bounding box center [826, 252] width 119 height 11
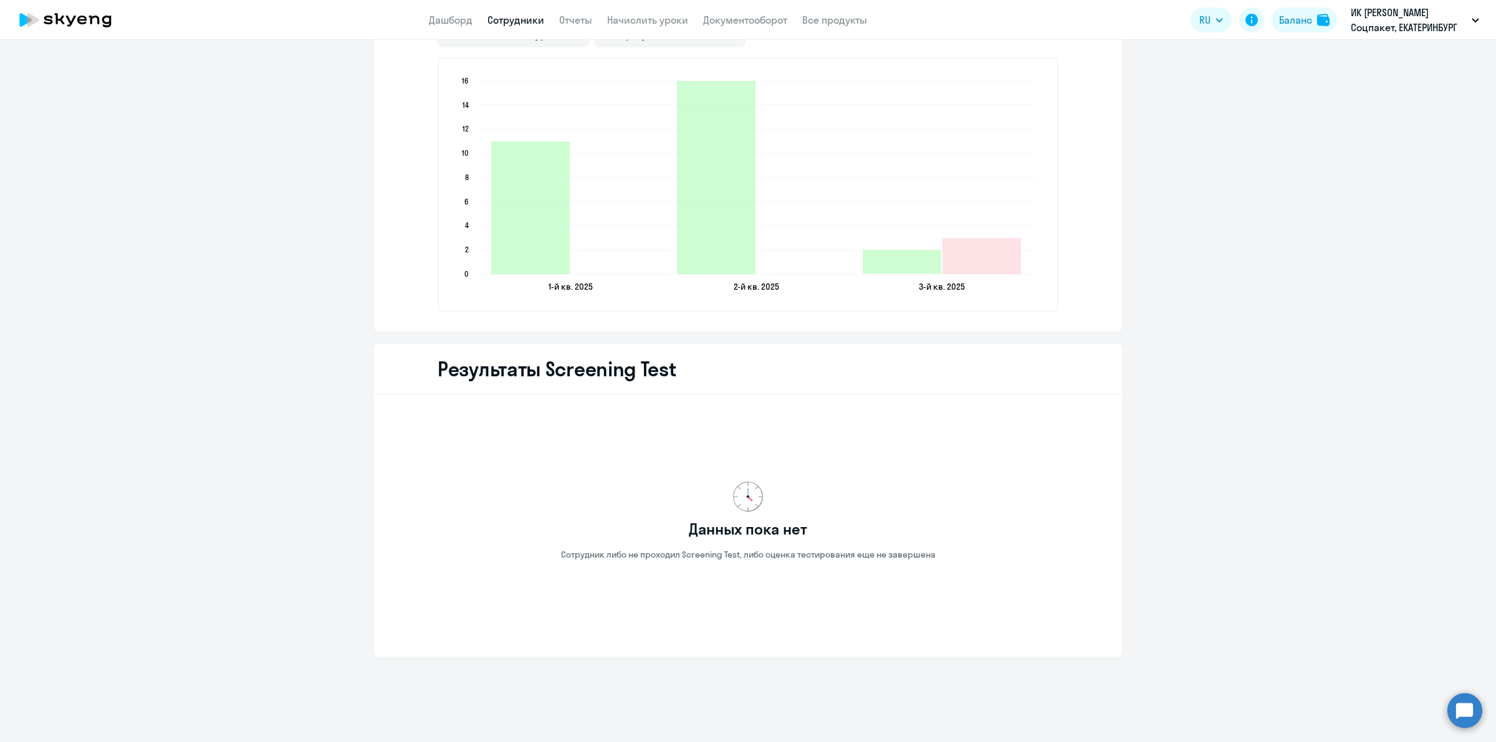
scroll to position [1513, 0]
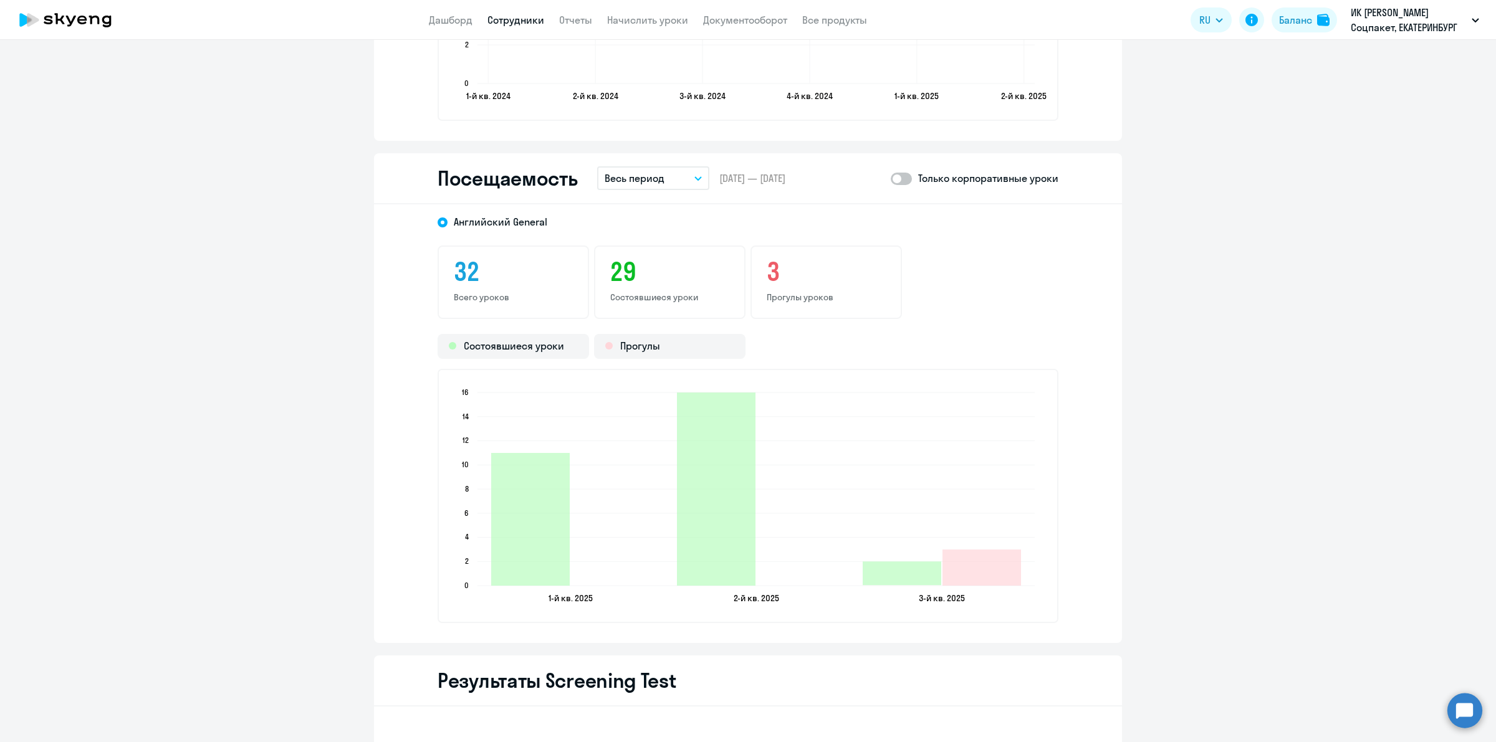
drag, startPoint x: 813, startPoint y: 173, endPoint x: 709, endPoint y: 172, distance: 104.1
click at [709, 172] on div "Посещаемость Весь период – [DATE] — [DATE] Только корпоративные уроки" at bounding box center [748, 178] width 748 height 51
click at [739, 173] on span "[DATE] — [DATE]" at bounding box center [752, 178] width 66 height 14
click at [991, 571] on icon "2025-07-06T19:00:00.000Z Прогулы 3" at bounding box center [981, 568] width 79 height 36
click at [962, 562] on icon "2025-07-06T19:00:00.000Z Прогулы 3" at bounding box center [981, 568] width 79 height 36
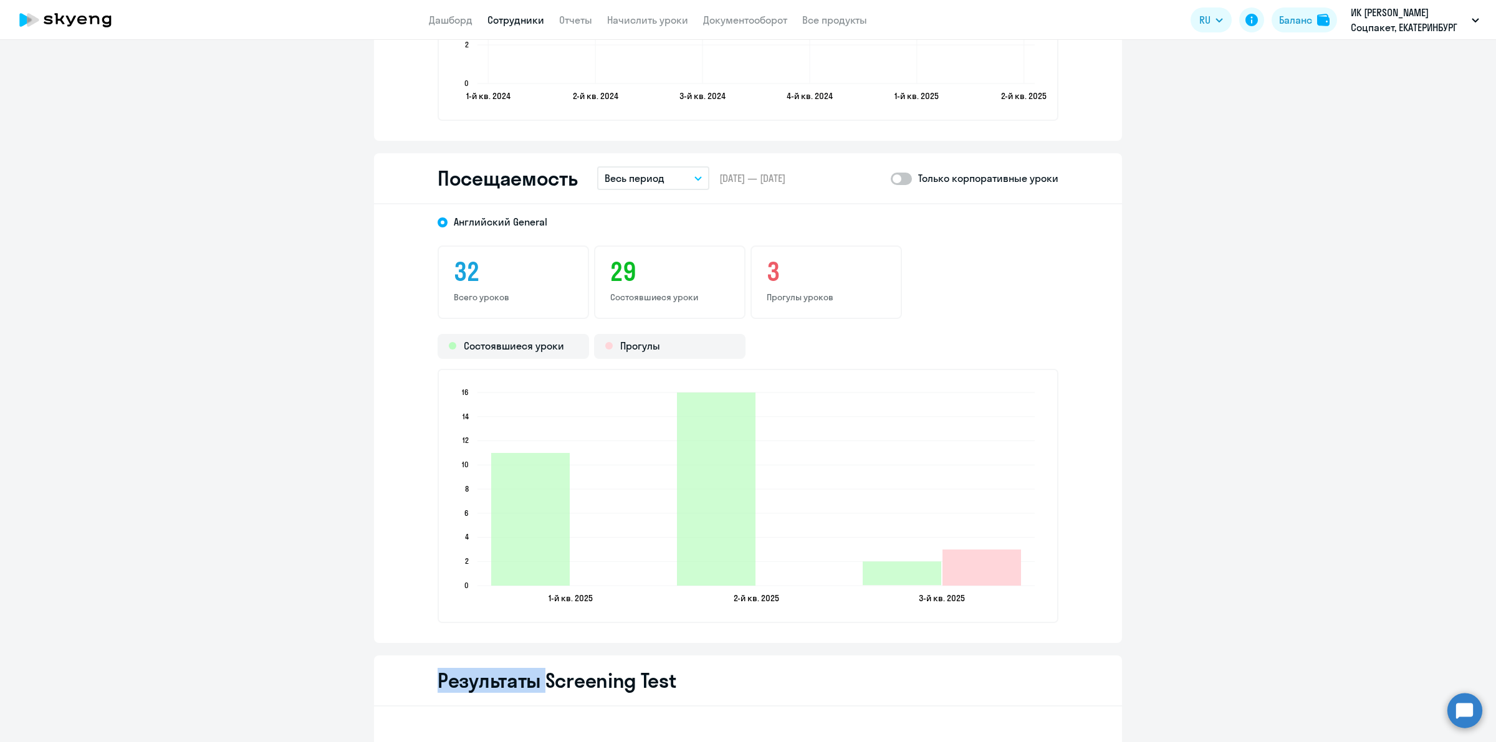
click at [963, 562] on icon "2025-07-06T19:00:00.000Z Прогулы 3" at bounding box center [981, 568] width 79 height 36
click at [1050, 581] on ngx-charts-bar-vertical-2d "1-й кв. 2025 1-й кв. 2025 2-й кв. 2025 2-й кв. 2025 3-й кв. 2025 3-й кв. 2025 0…" at bounding box center [748, 496] width 621 height 254
click at [974, 568] on icon "2025-07-06T19:00:00.000Z Прогулы 3" at bounding box center [981, 568] width 79 height 36
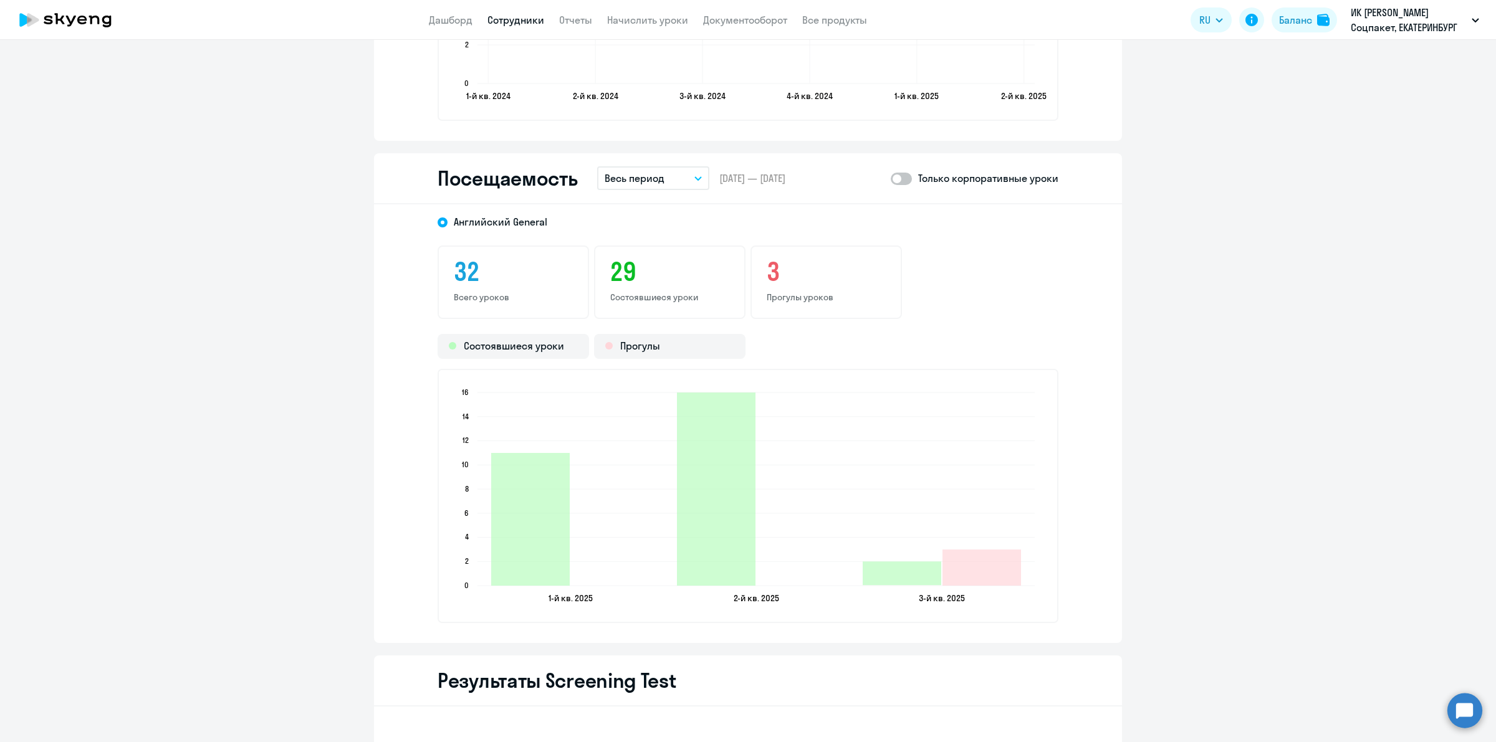
click at [798, 276] on h3 "3" at bounding box center [826, 272] width 119 height 30
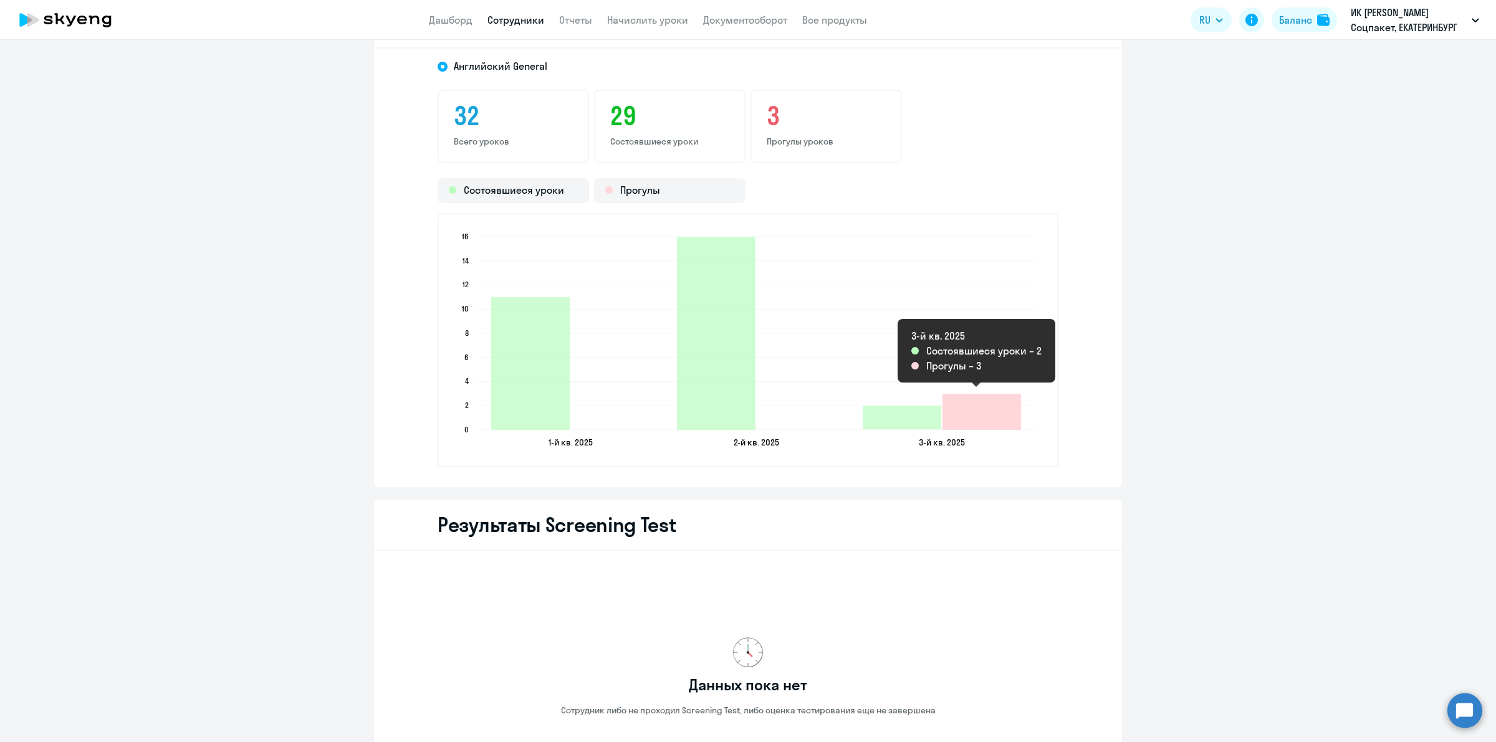
scroll to position [1591, 0]
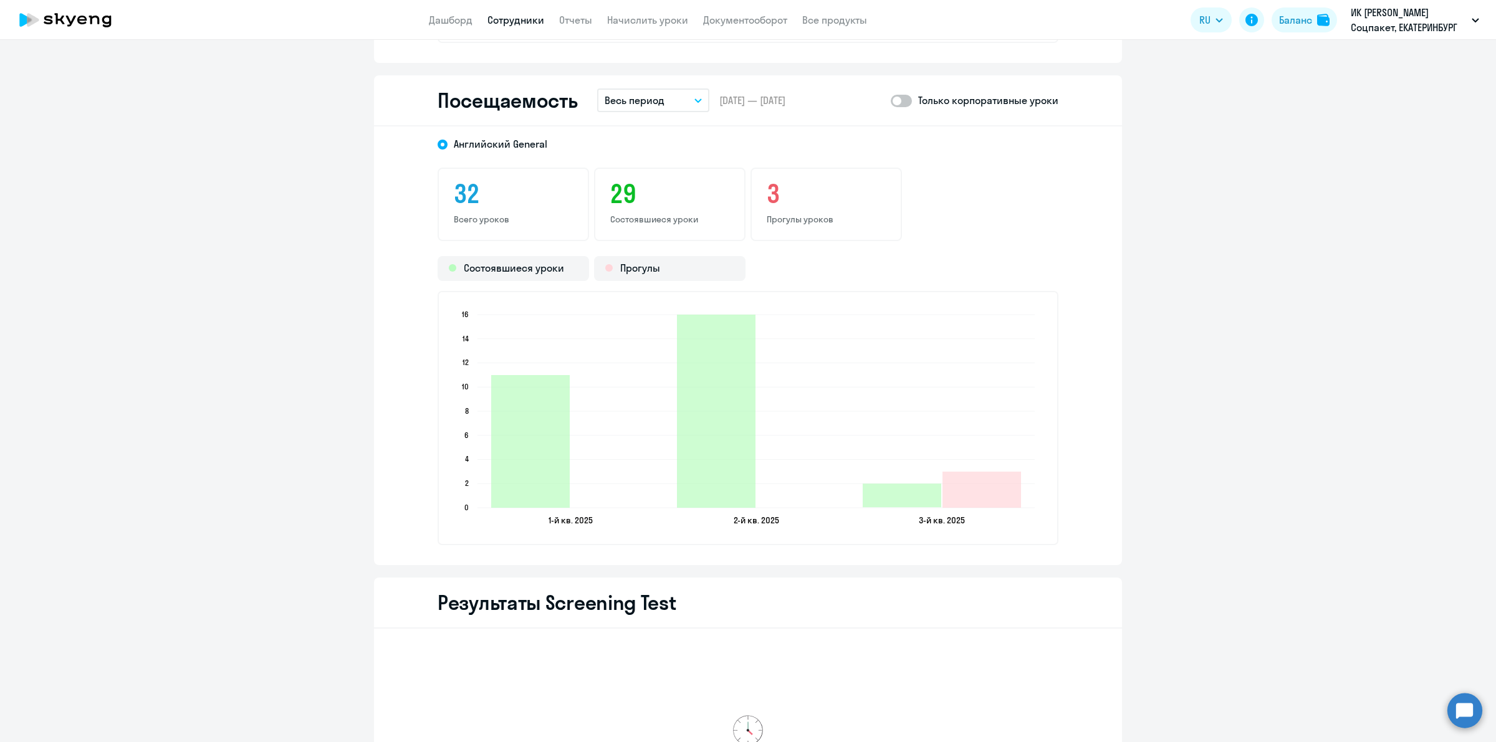
click at [1448, 705] on circle at bounding box center [1464, 710] width 35 height 35
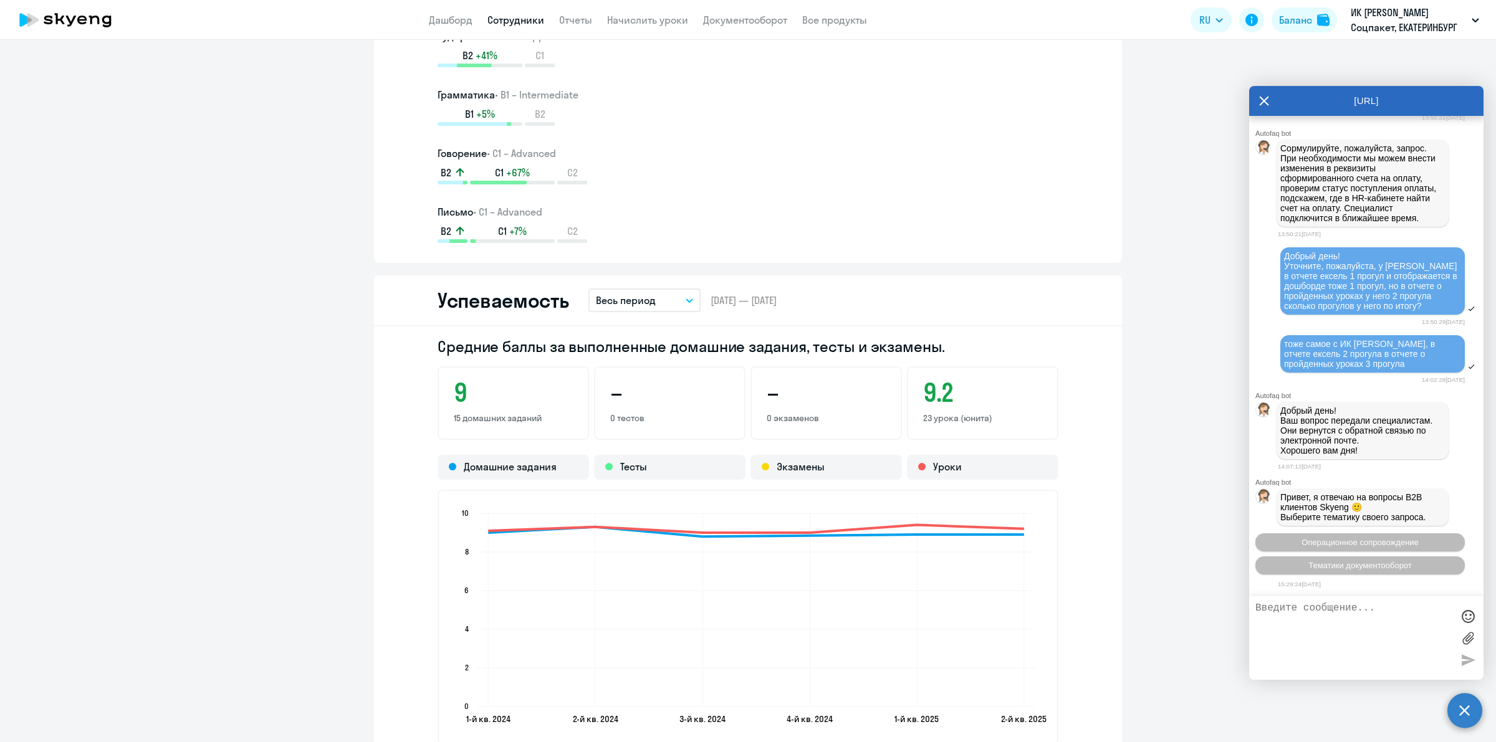
scroll to position [812, 0]
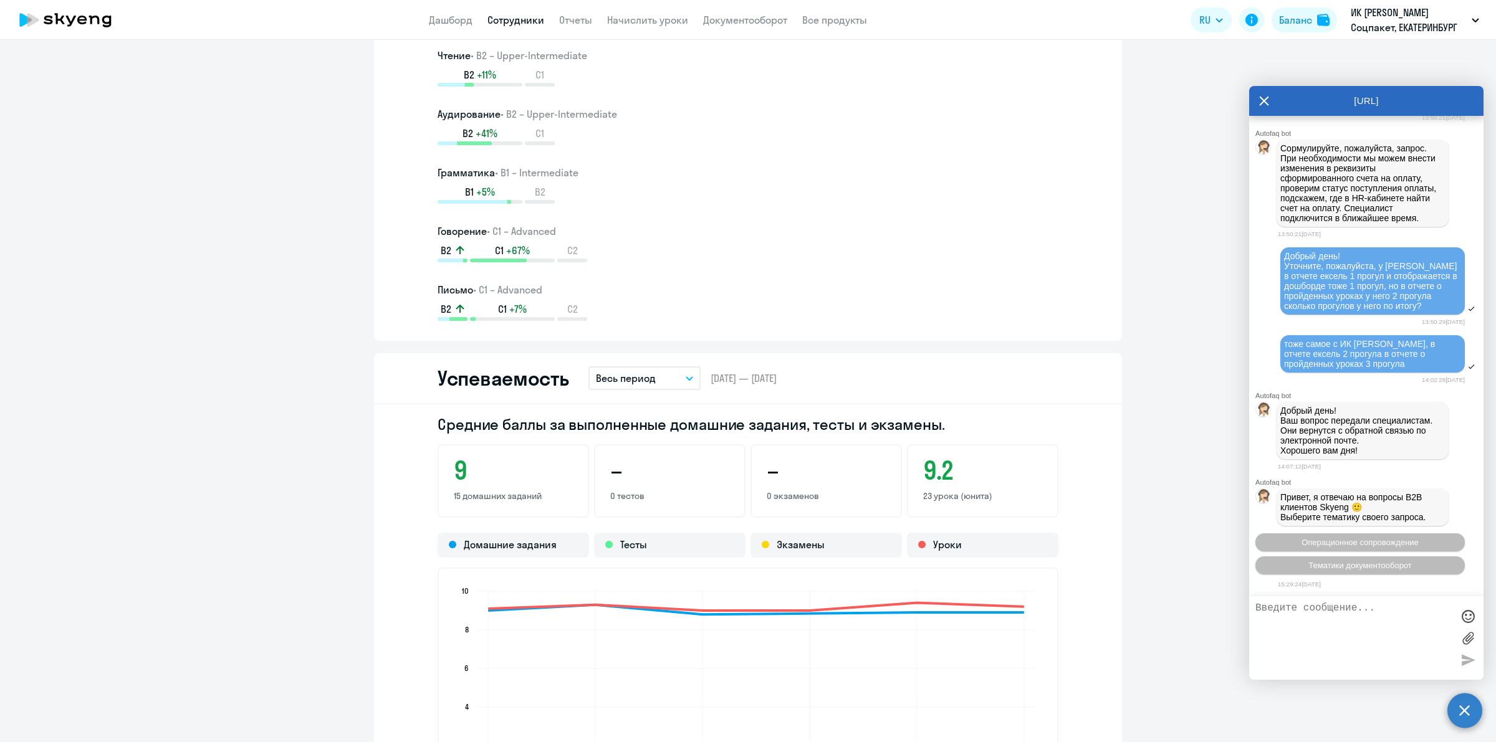
click at [1267, 97] on icon at bounding box center [1264, 101] width 10 height 30
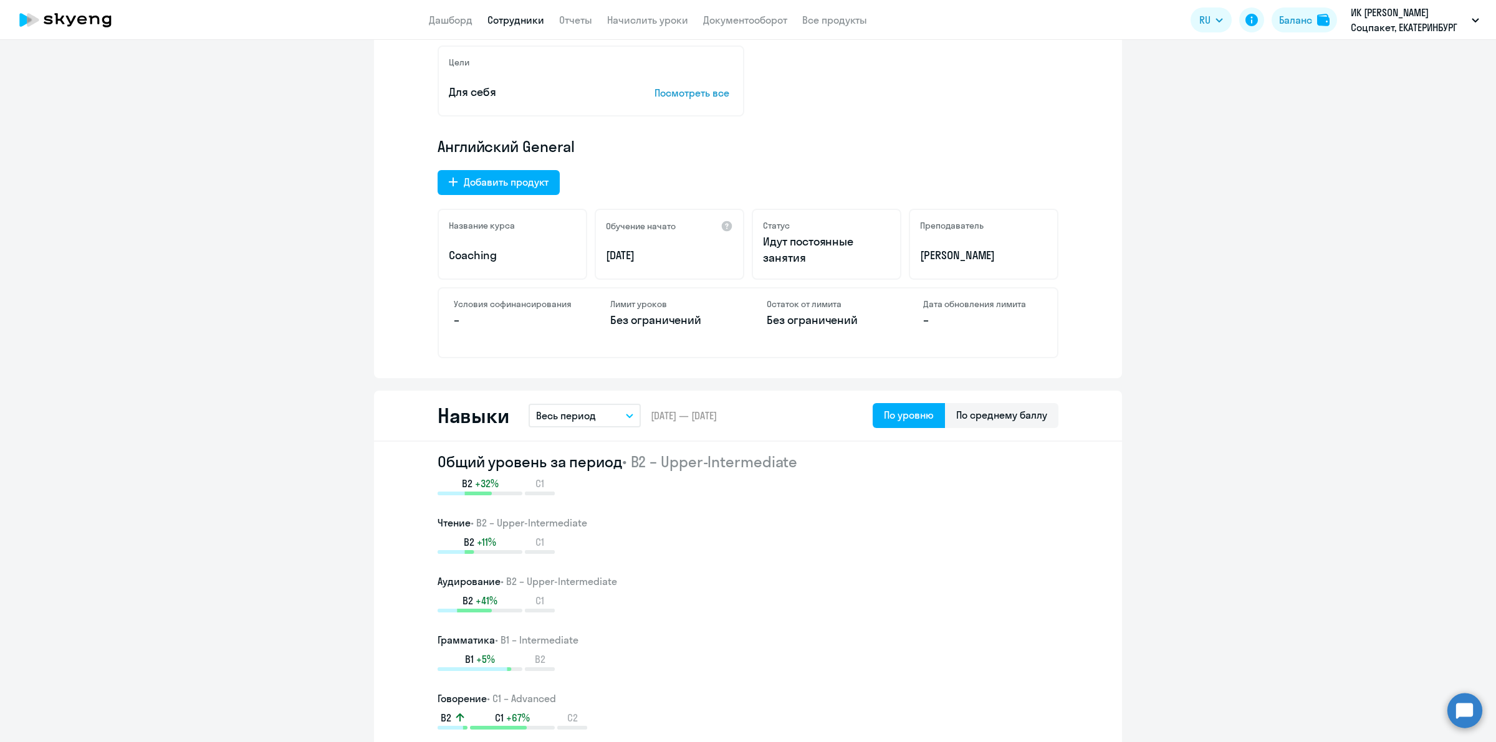
scroll to position [0, 0]
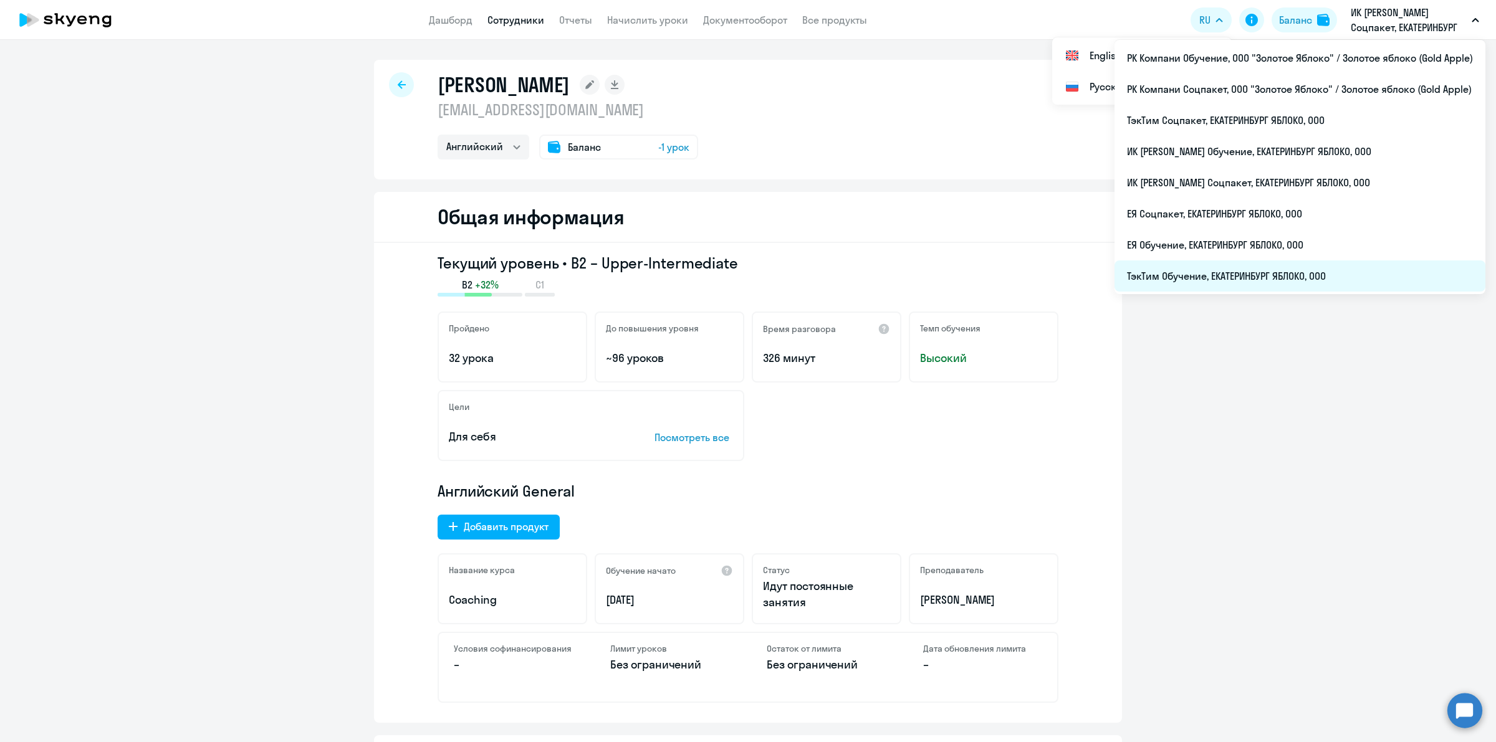
click at [1338, 270] on li "ТэкТим Обучение, ЕКАТЕРИНБУРГ ЯБЛОКО, ООО" at bounding box center [1299, 276] width 371 height 31
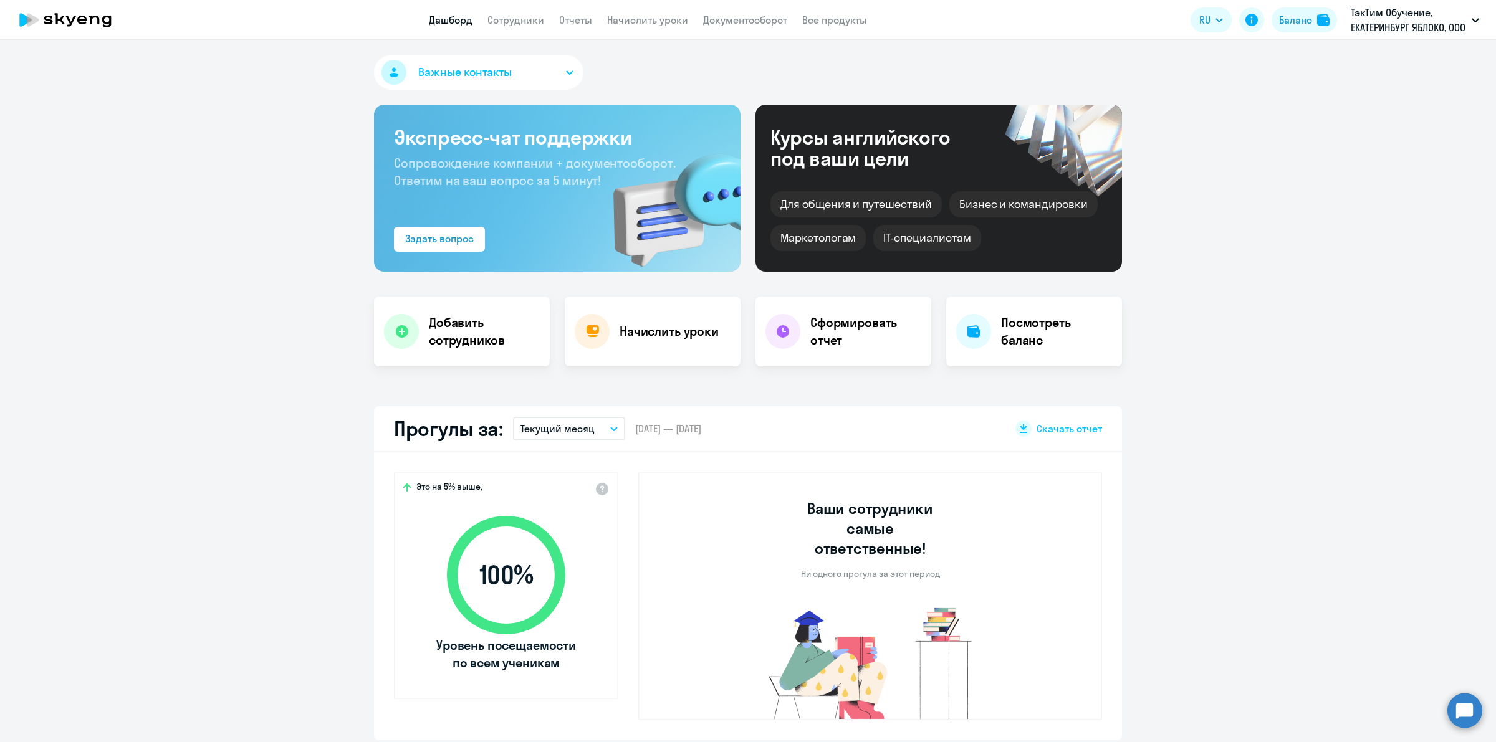
select select "30"
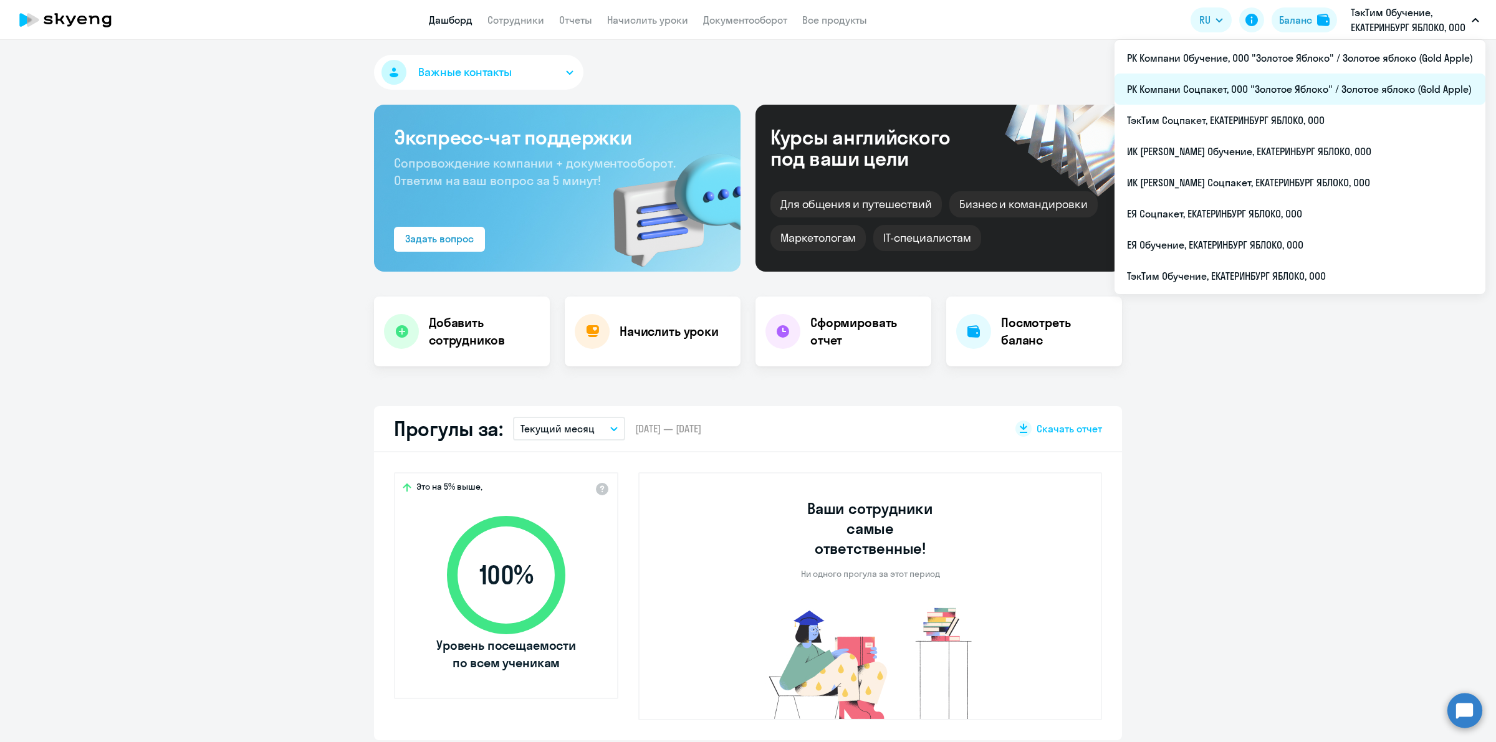
click at [1369, 81] on li "РК Компани Соцпакет, ООО "Золотое Яблоко" / Золотое яблоко (Gold Apple)" at bounding box center [1299, 89] width 371 height 31
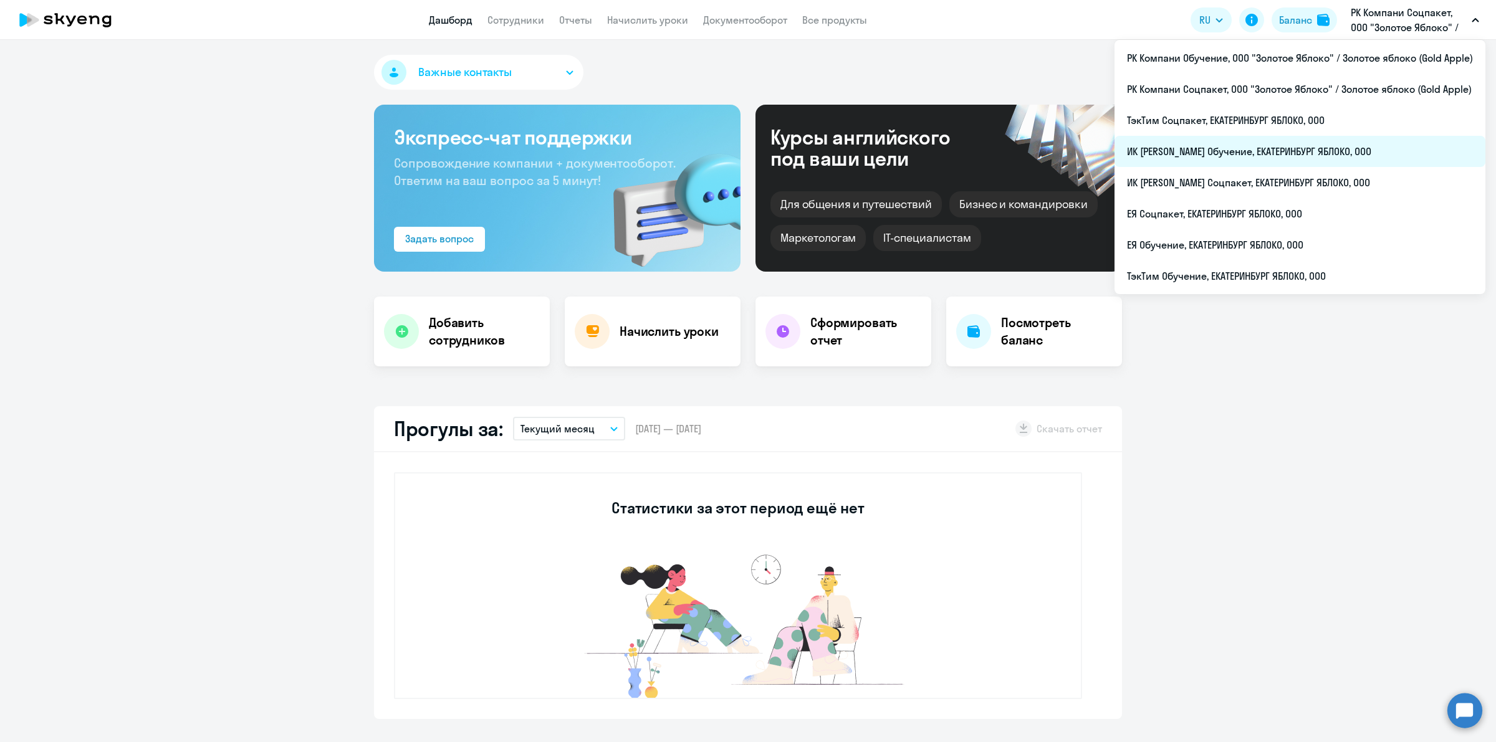
select select "30"
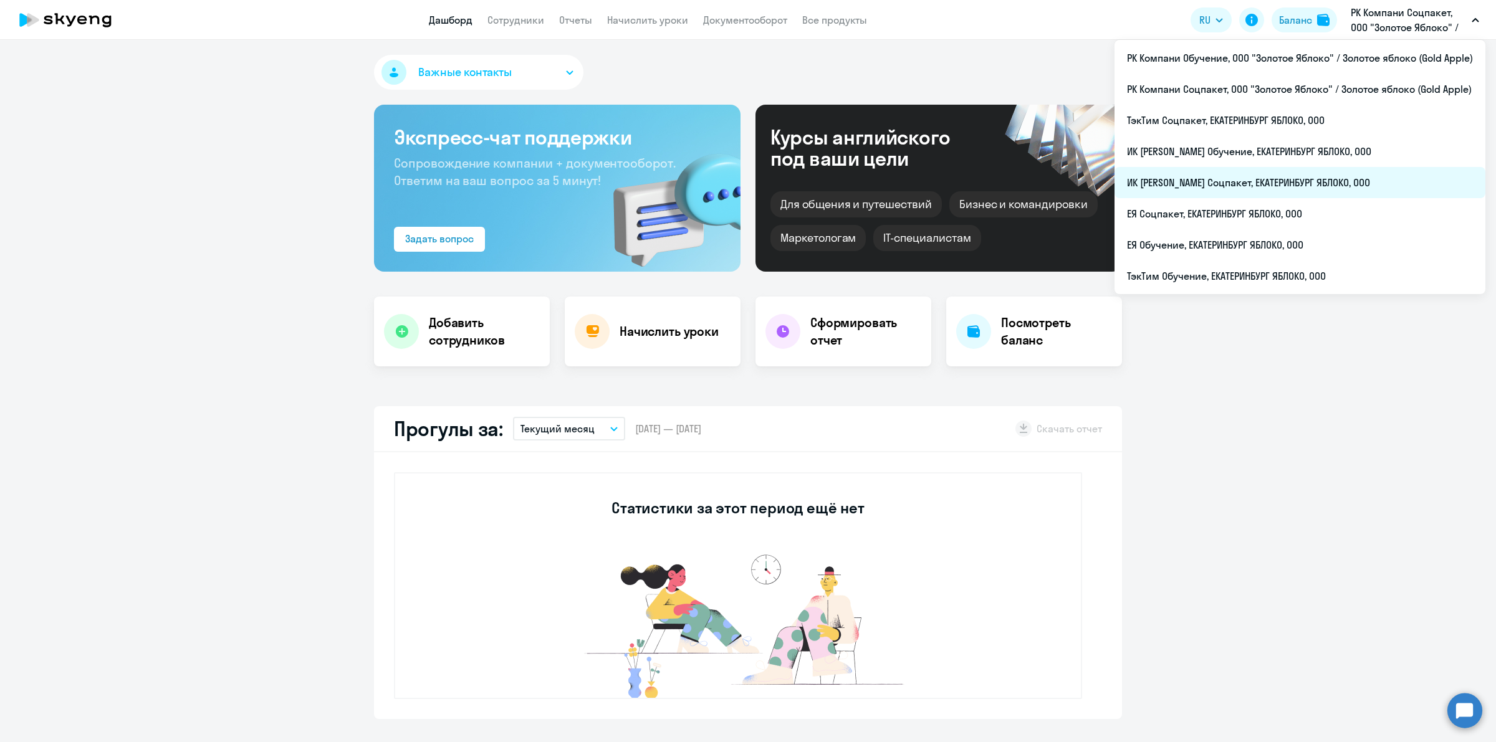
click at [1322, 178] on li "ИК [PERSON_NAME] Соцпакет, ЕКАТЕРИНБУРГ ЯБЛОКО, ООО" at bounding box center [1299, 182] width 371 height 31
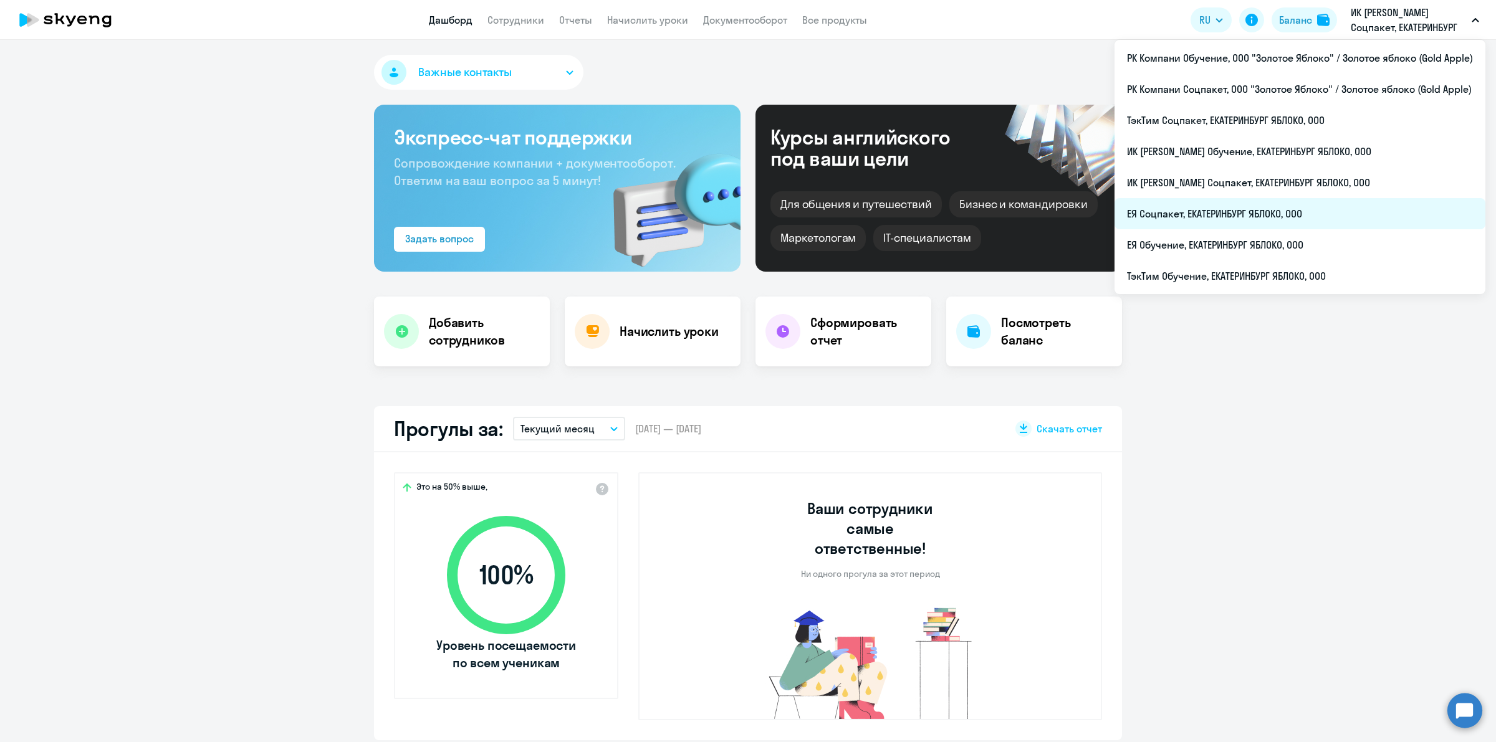
click at [1335, 219] on li "ЕЯ Соцпакет, ЕКАТЕРИНБУРГ ЯБЛОКО, ООО" at bounding box center [1299, 213] width 371 height 31
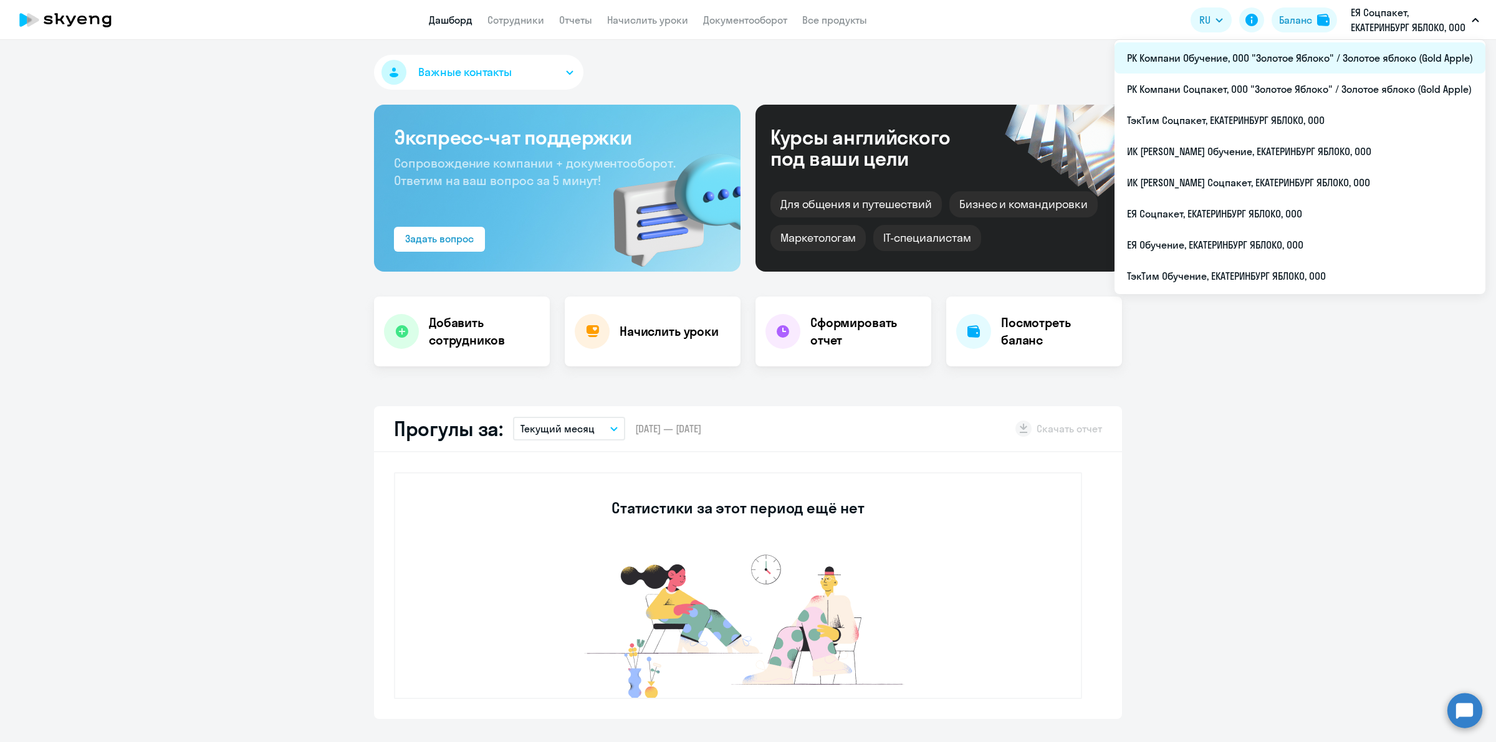
click at [1310, 65] on li "РК Компани Обучение, ООО "Золотое Яблоко" / Золотое яблоко (Gold Apple)" at bounding box center [1299, 57] width 371 height 31
select select "30"
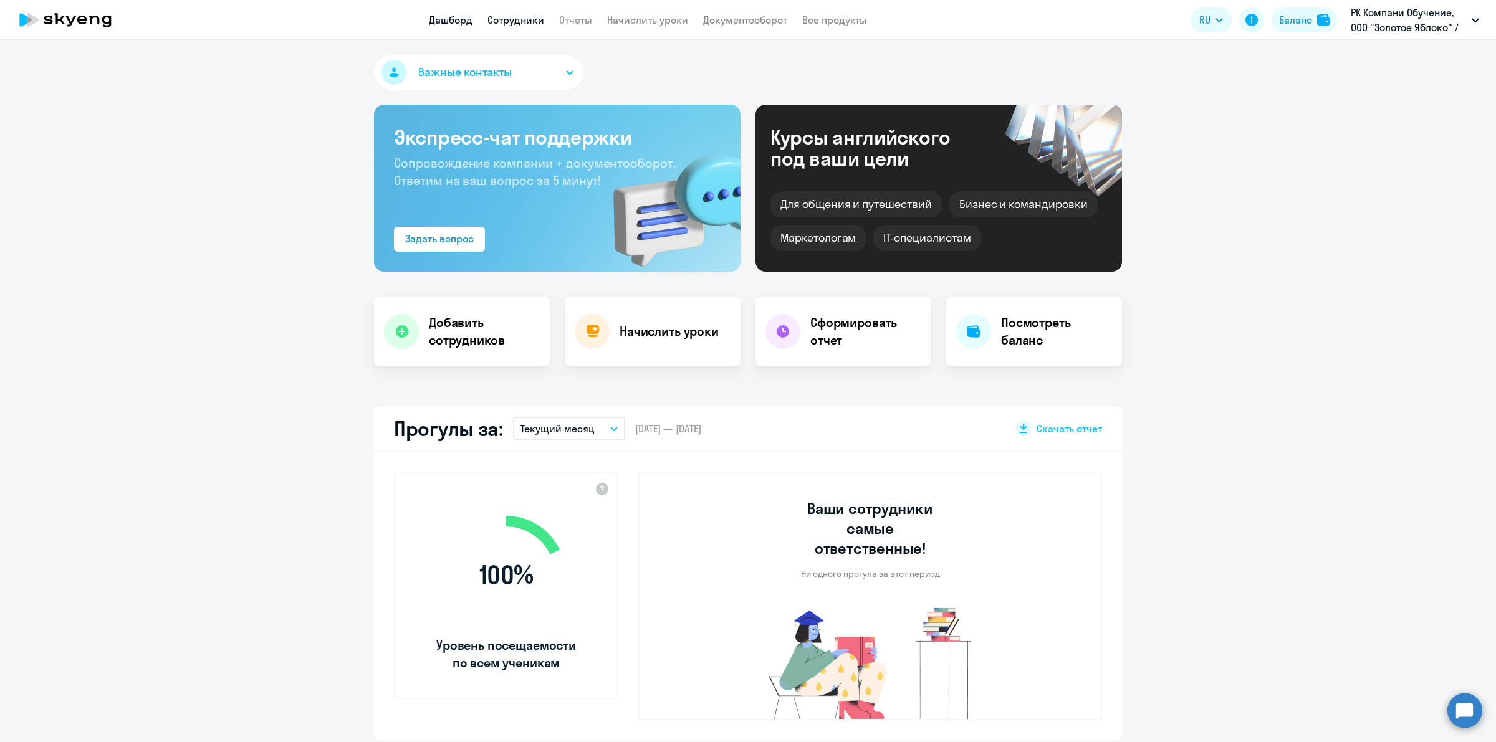
click at [514, 22] on link "Сотрудники" at bounding box center [515, 20] width 57 height 12
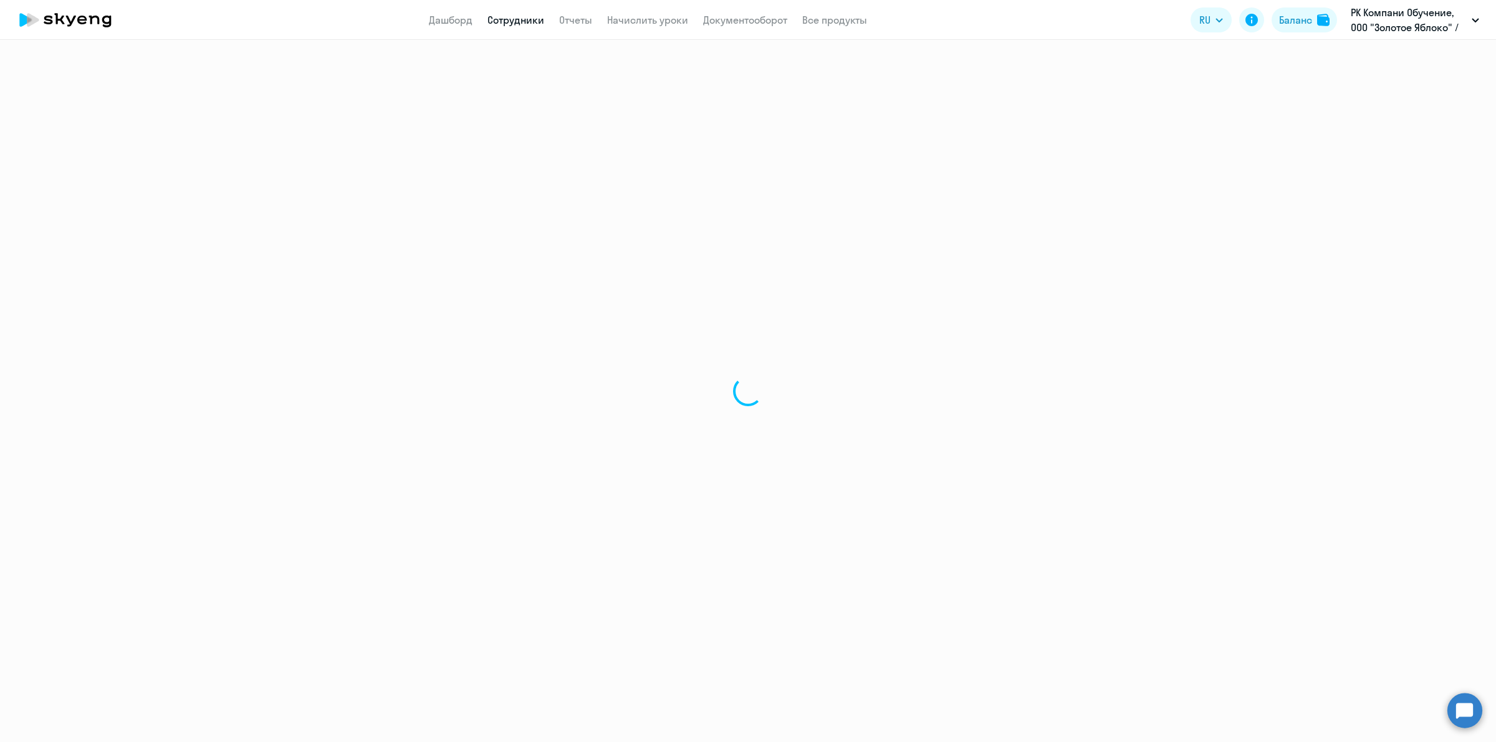
select select "30"
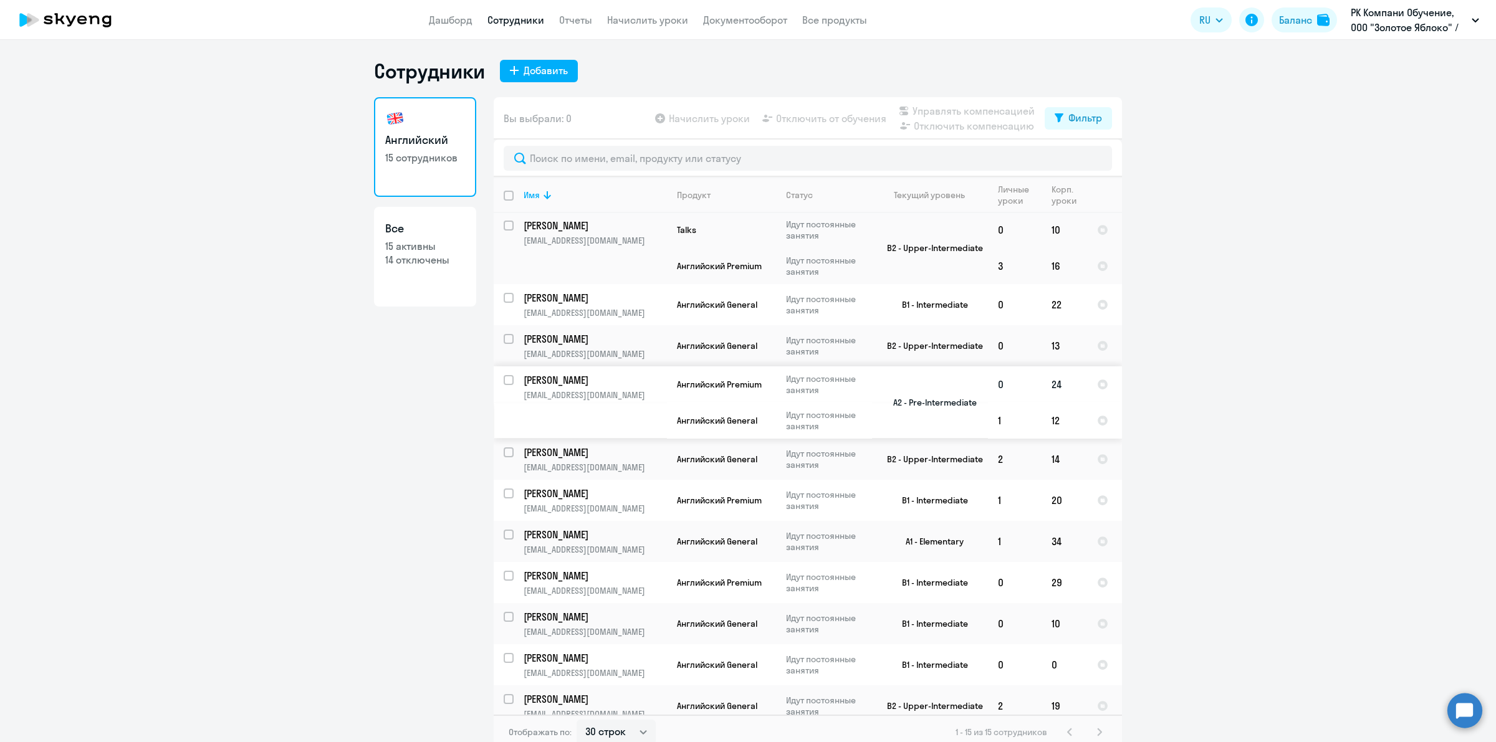
scroll to position [200, 0]
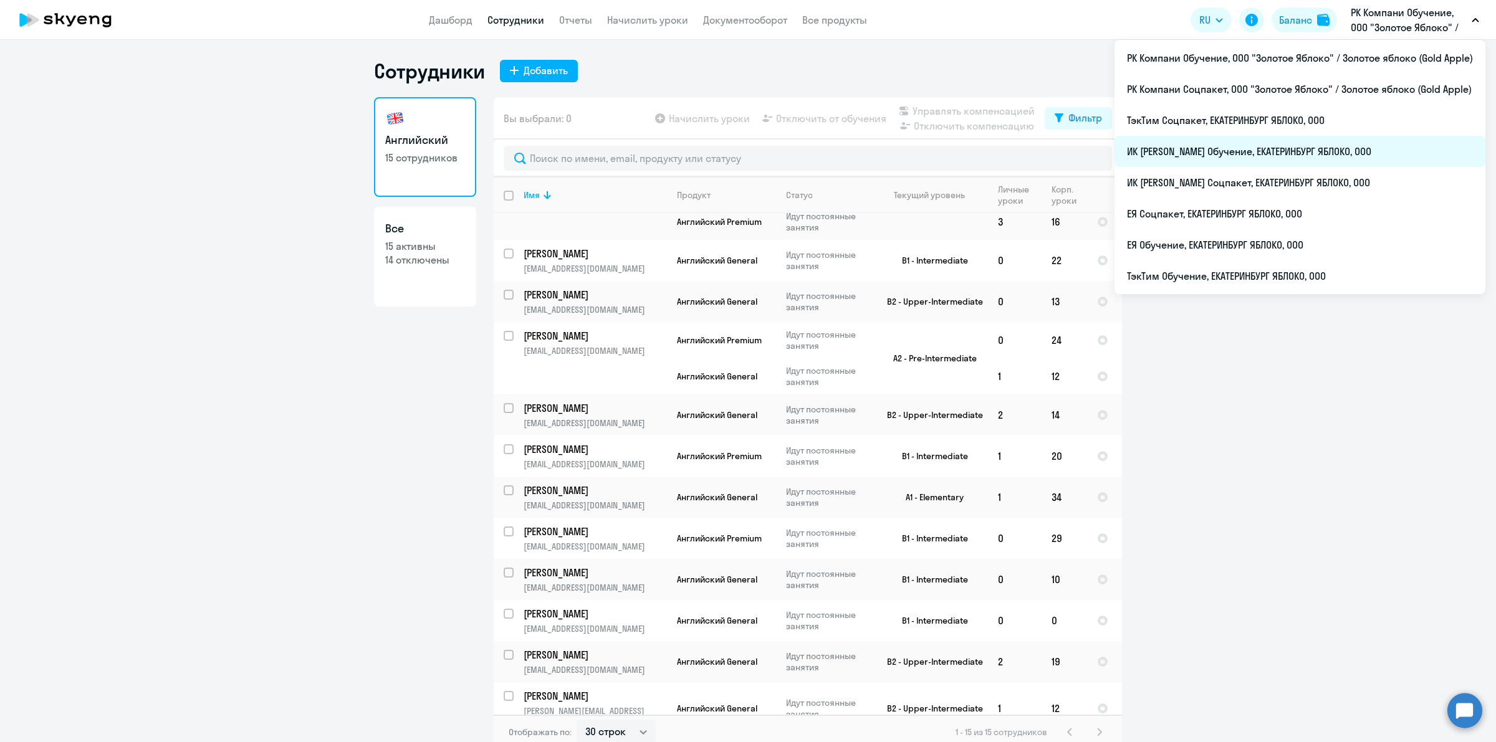
click at [1346, 153] on li "ИК [PERSON_NAME] Обучение, ЕКАТЕРИНБУРГ ЯБЛОКО, ООО" at bounding box center [1299, 151] width 371 height 31
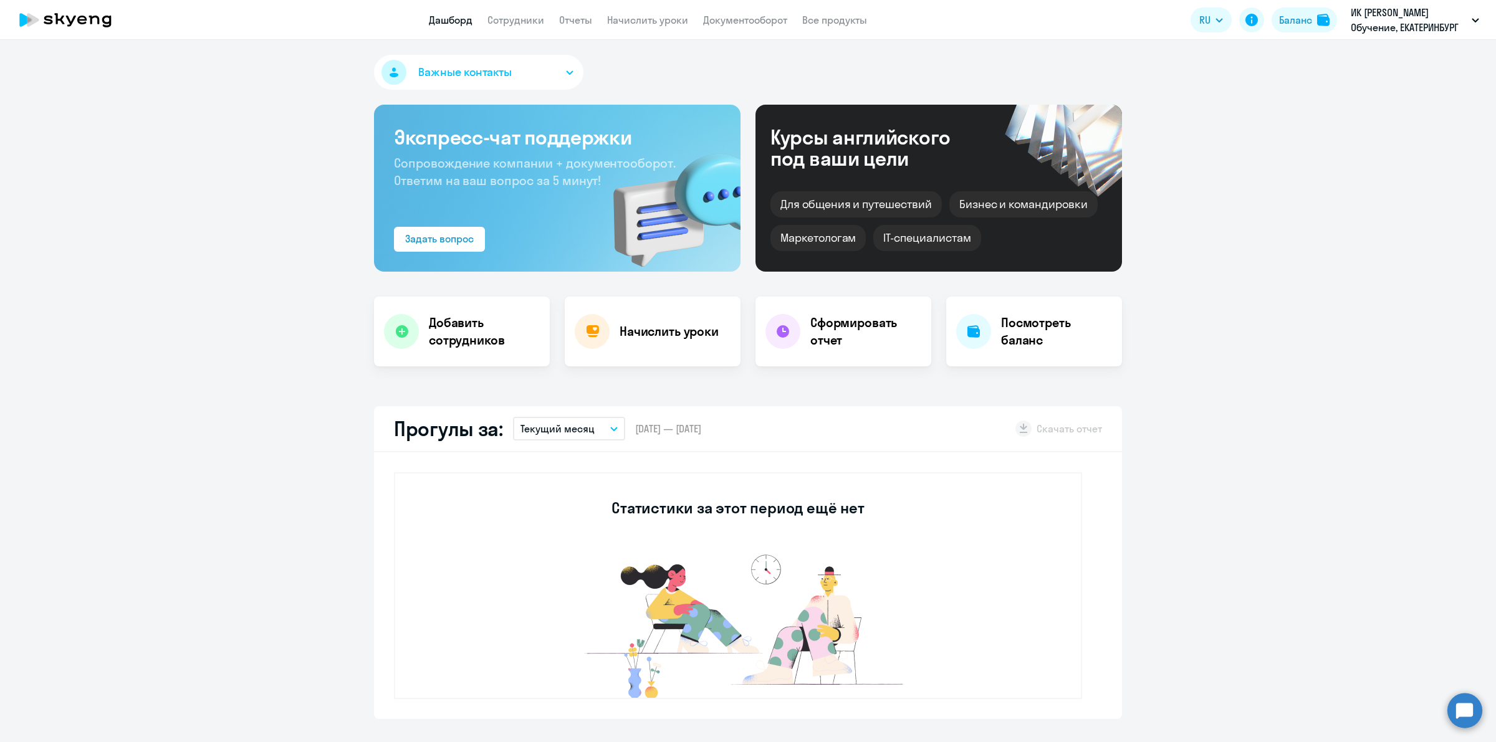
click at [525, 27] on app-menu-item-link "Сотрудники" at bounding box center [515, 20] width 57 height 16
click at [513, 20] on link "Сотрудники" at bounding box center [515, 20] width 57 height 12
select select "30"
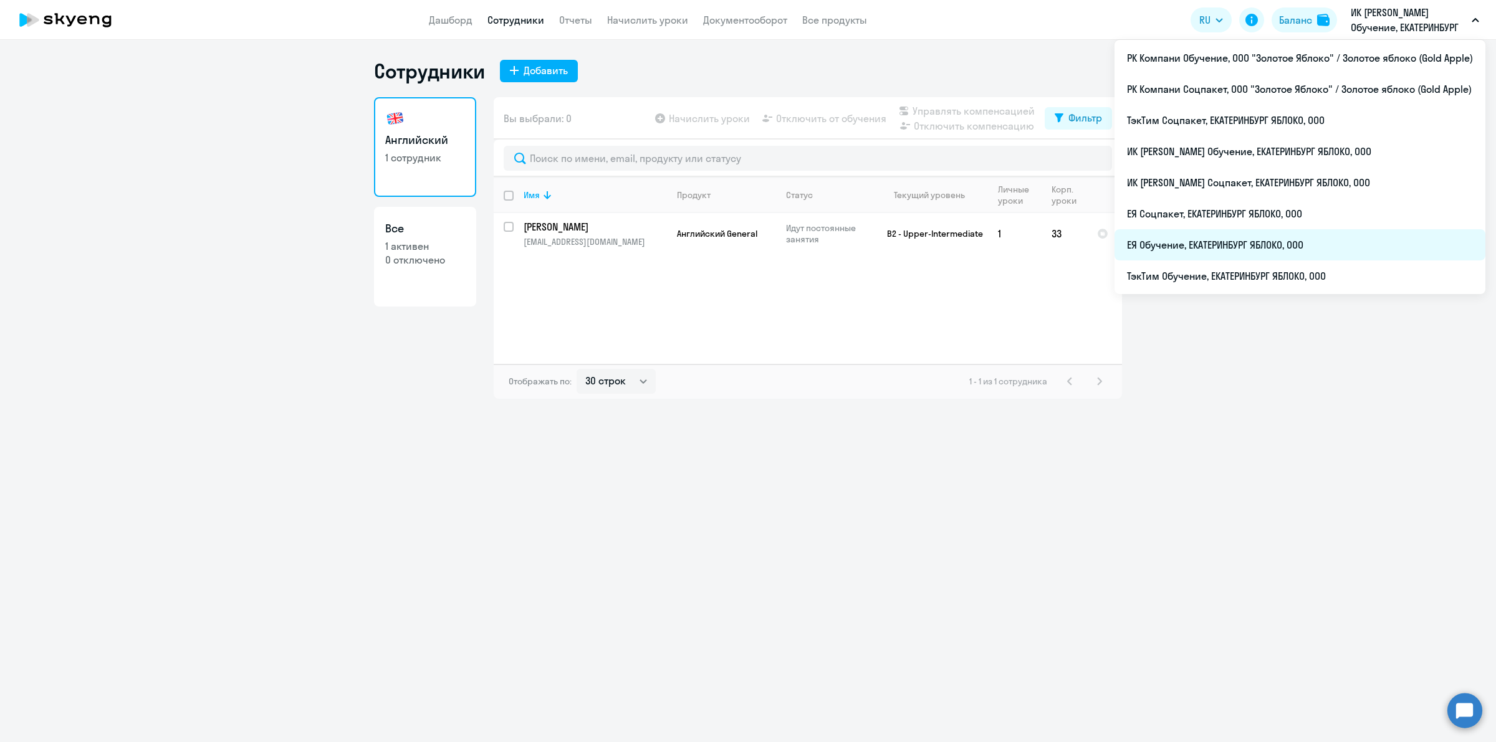
click at [1304, 240] on li "ЕЯ Обучение, ЕКАТЕРИНБУРГ ЯБЛОКО, ООО" at bounding box center [1299, 244] width 371 height 31
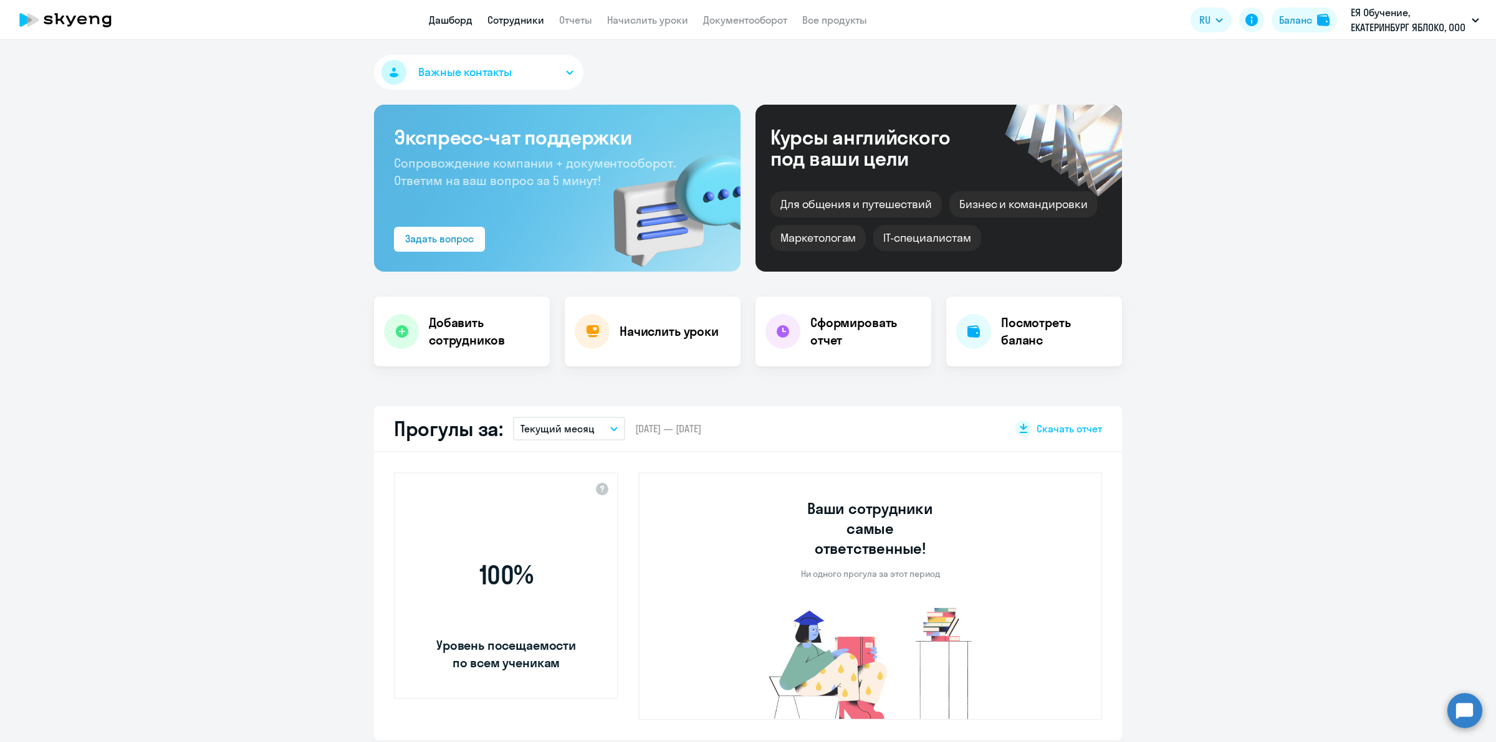
click at [525, 23] on link "Сотрудники" at bounding box center [515, 20] width 57 height 12
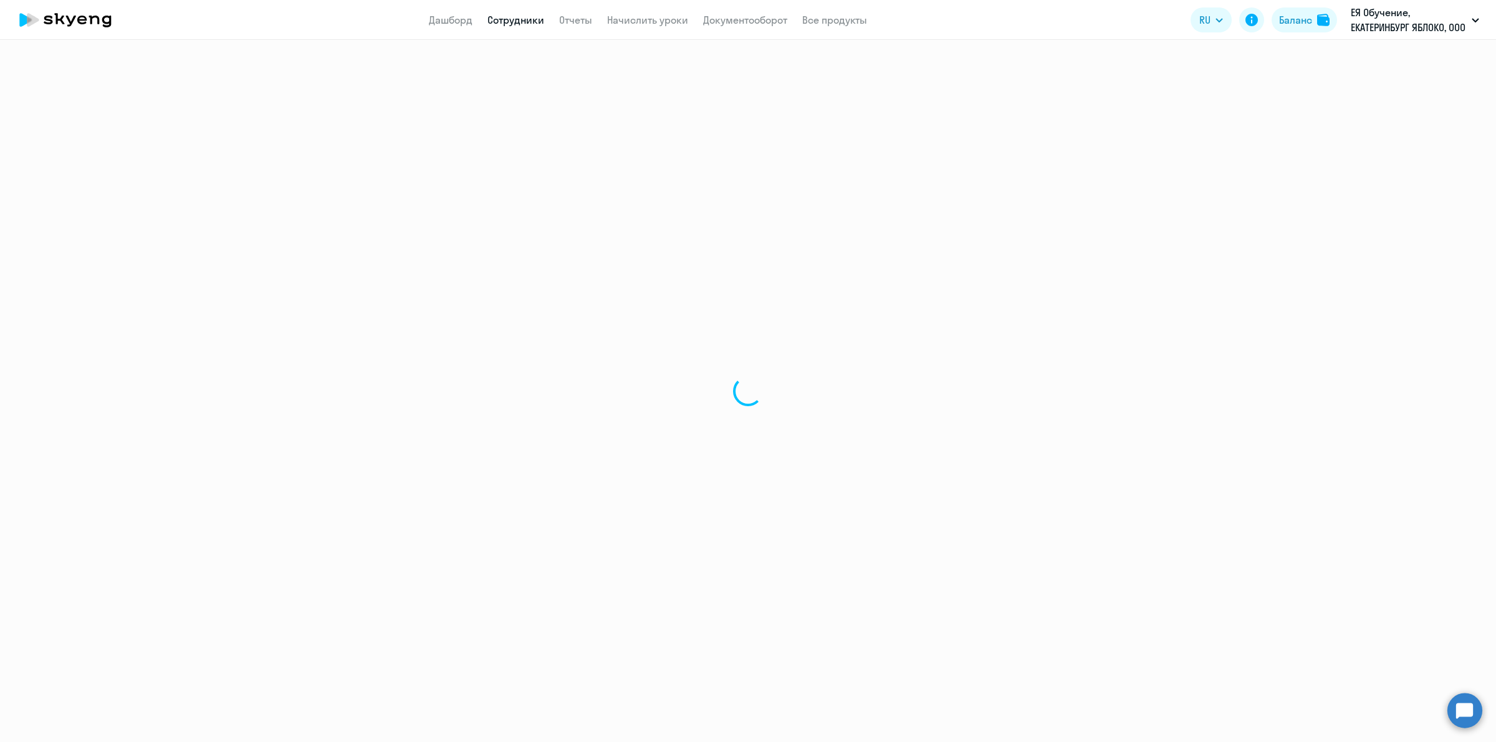
select select "30"
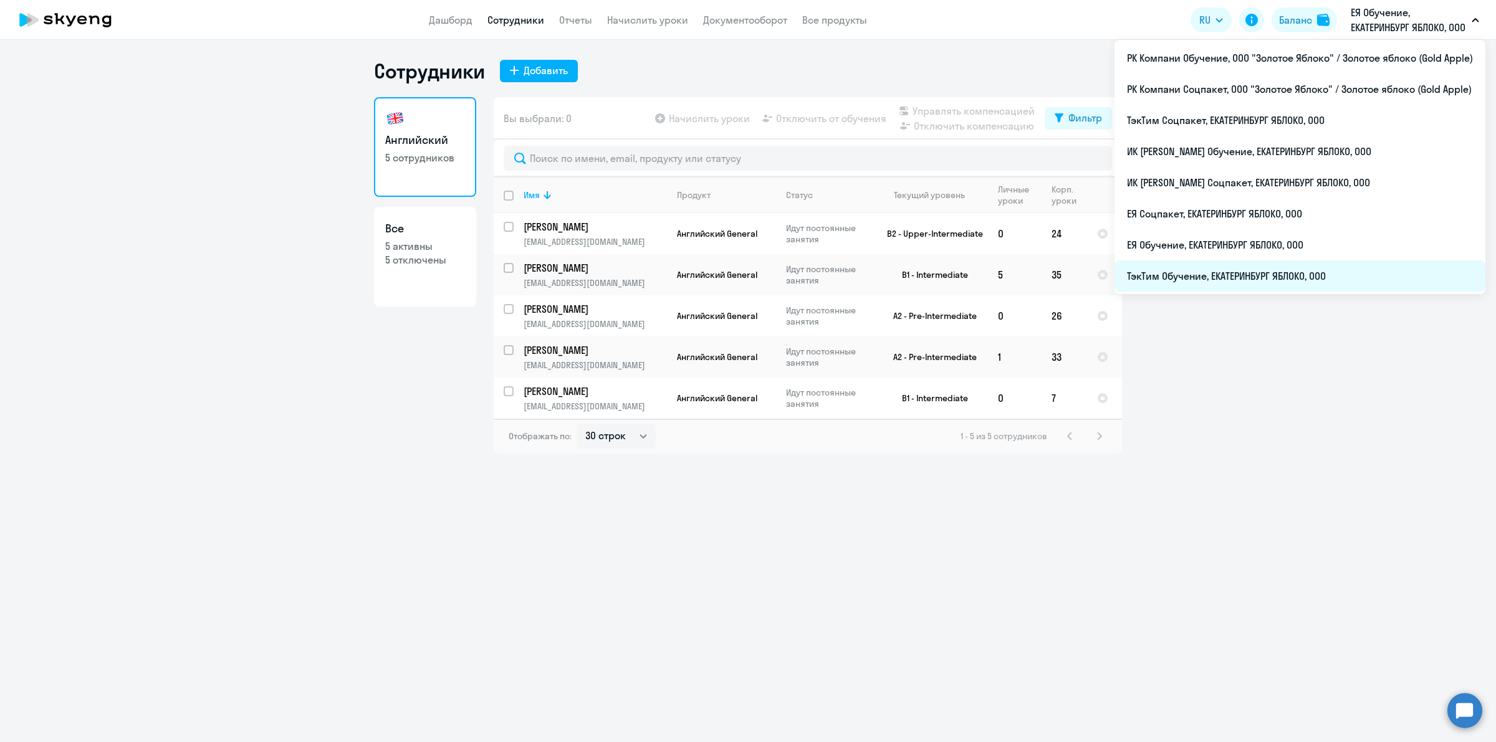
click at [1298, 269] on li "ТэкТим Обучение, ЕКАТЕРИНБУРГ ЯБЛОКО, ООО" at bounding box center [1299, 276] width 371 height 31
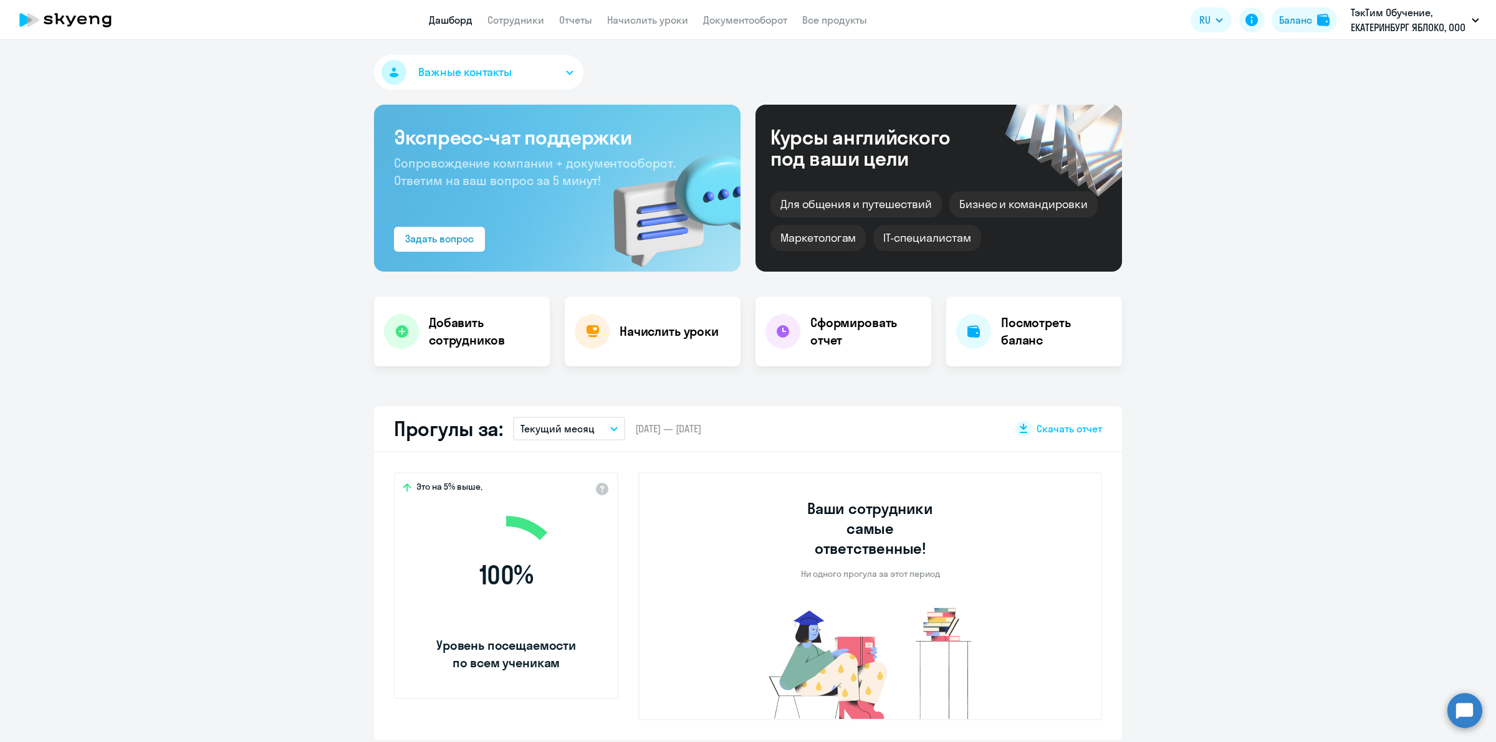
scroll to position [312, 0]
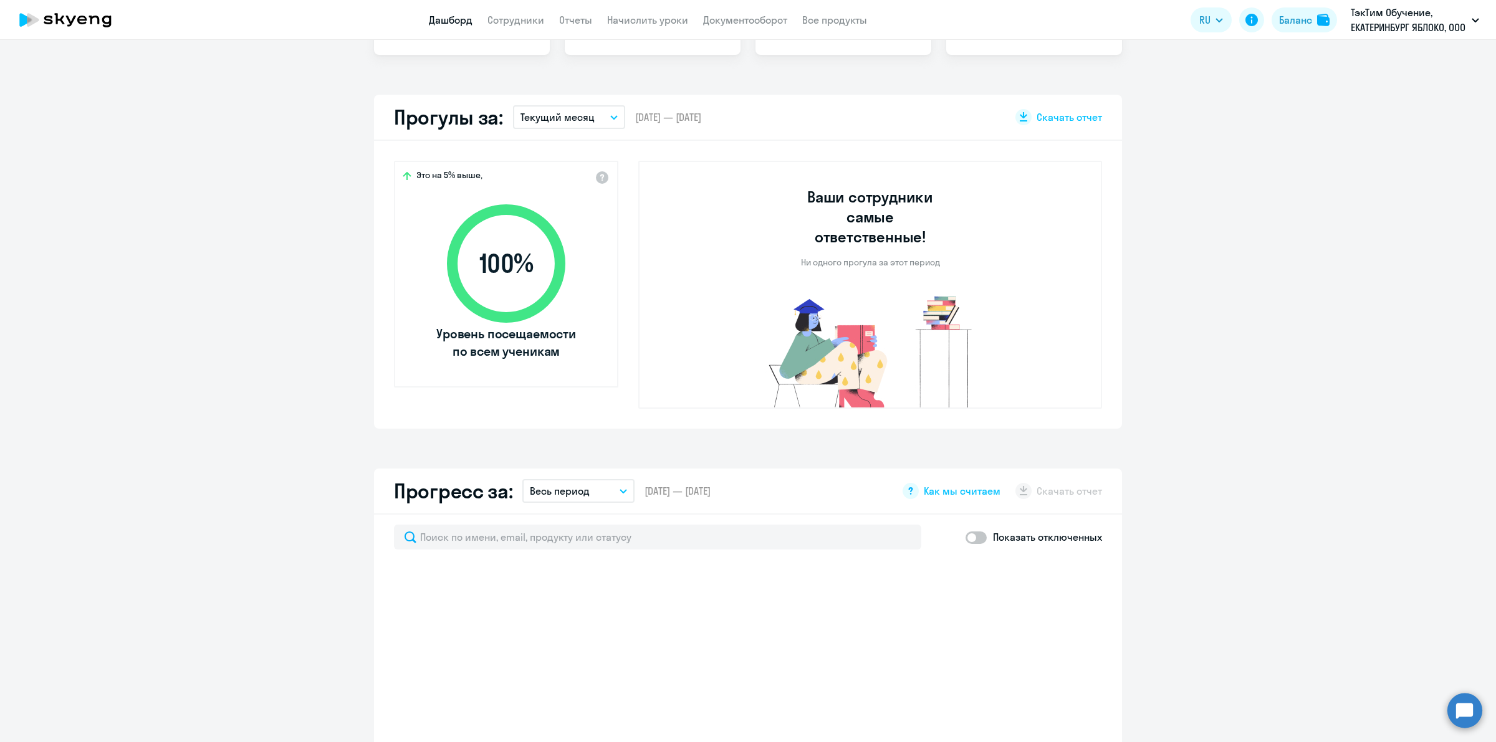
select select "30"
